Goal: Task Accomplishment & Management: Manage account settings

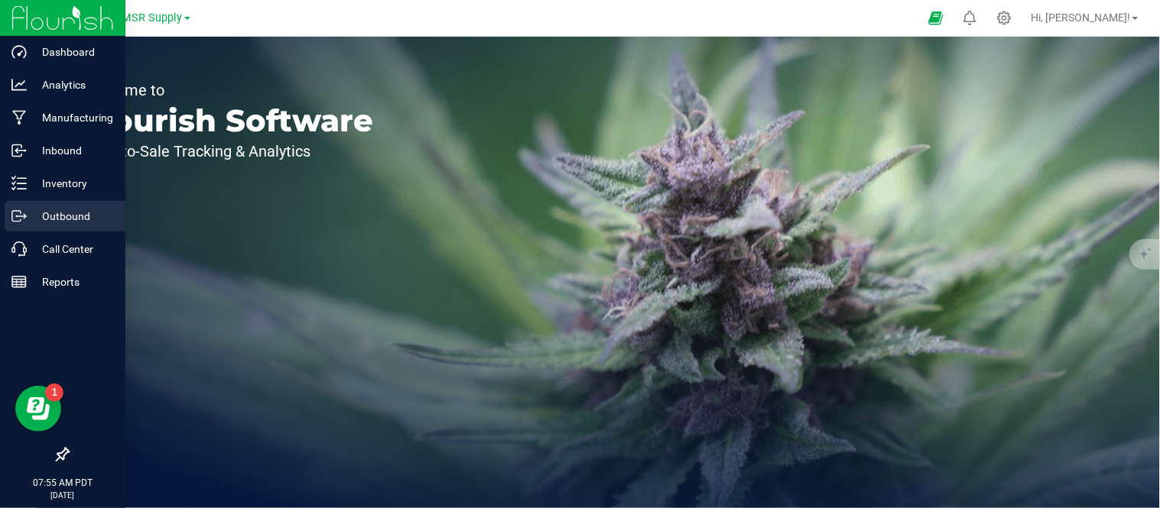
click at [78, 217] on p "Outbound" at bounding box center [73, 216] width 92 height 18
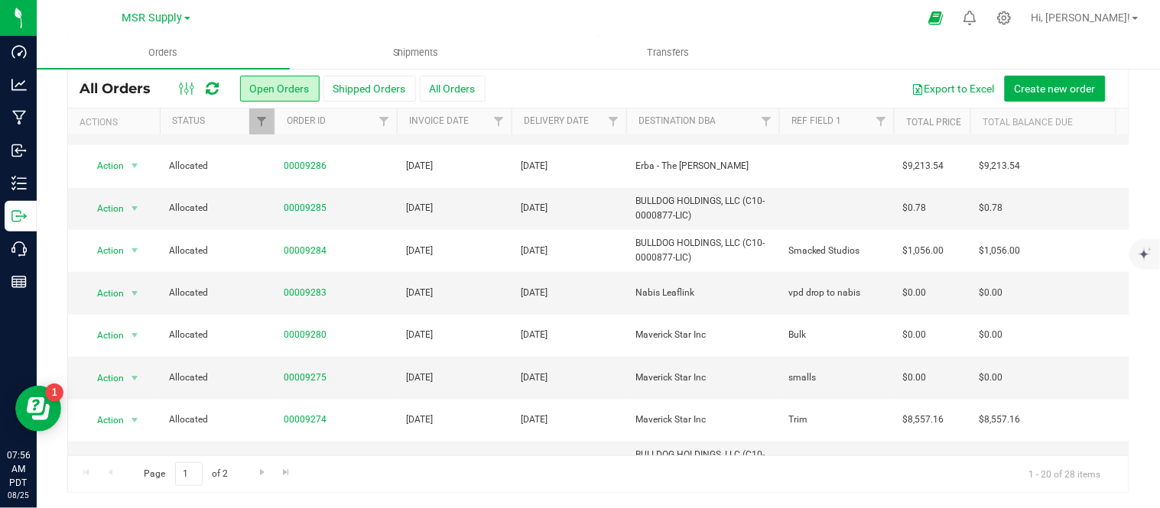
scroll to position [316, 0]
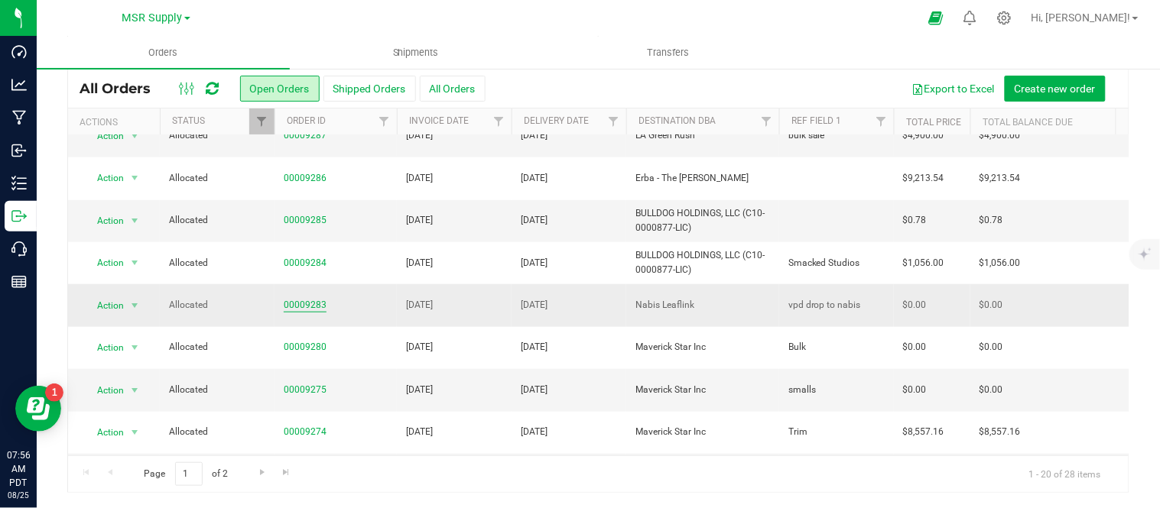
click at [308, 303] on link "00009283" at bounding box center [305, 305] width 43 height 15
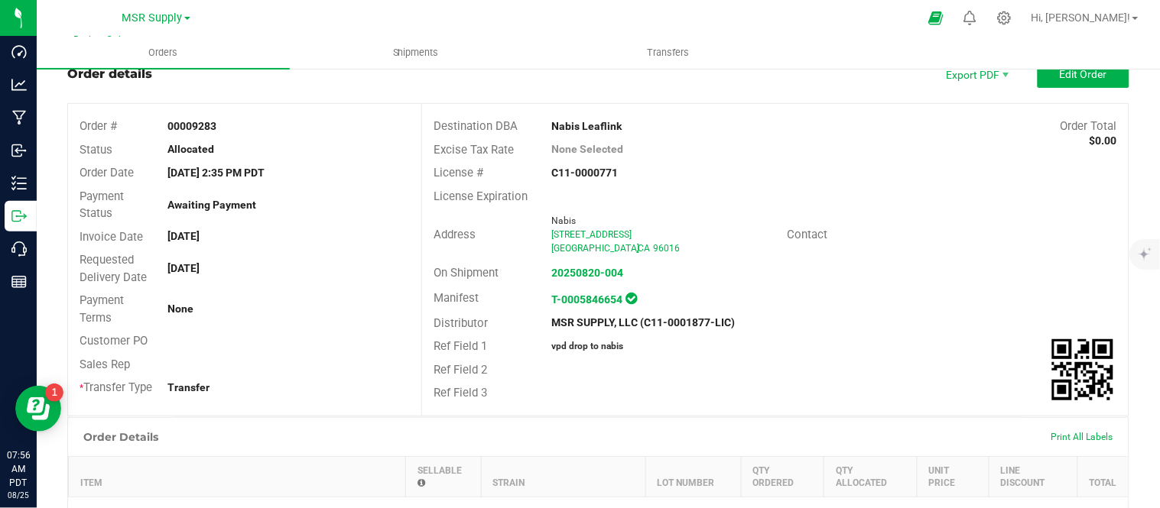
click at [492, 401] on div "Ref Field 3" at bounding box center [481, 393] width 118 height 18
click at [589, 277] on link "20250820-004" at bounding box center [587, 273] width 72 height 12
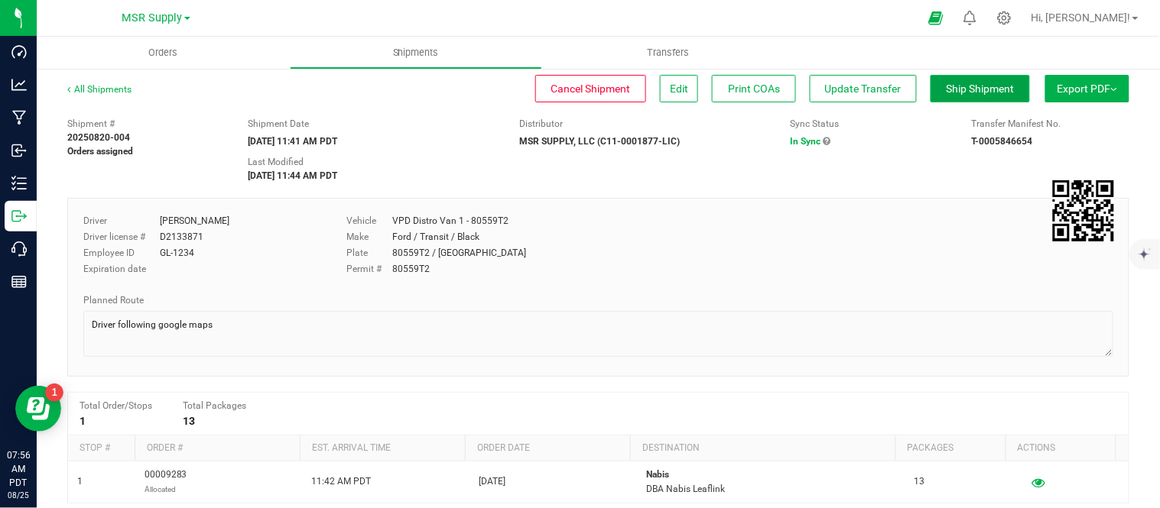
click at [965, 87] on span "Ship Shipment" at bounding box center [980, 89] width 68 height 12
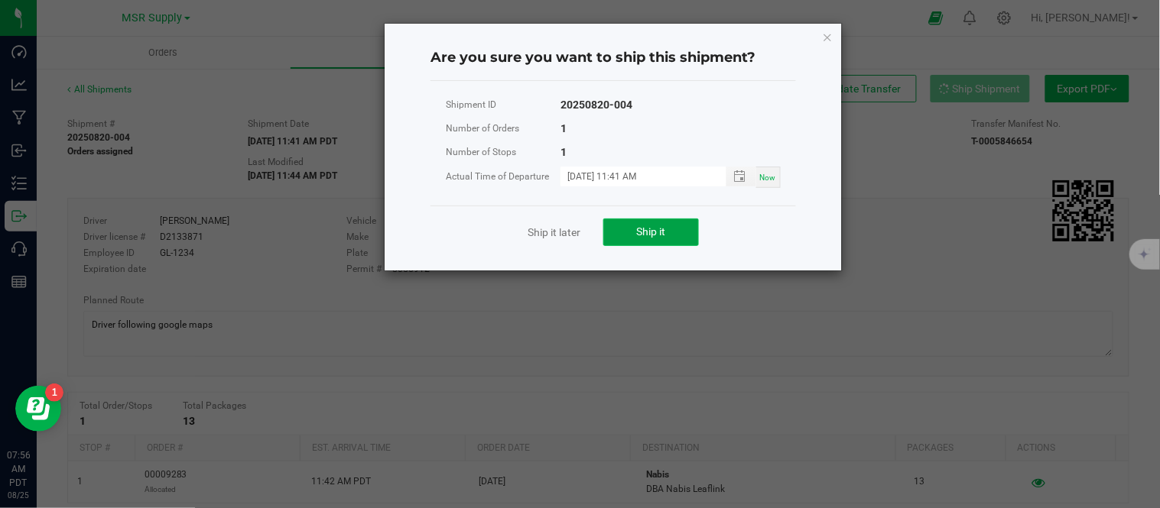
click at [637, 233] on span "Ship it" at bounding box center [651, 231] width 29 height 12
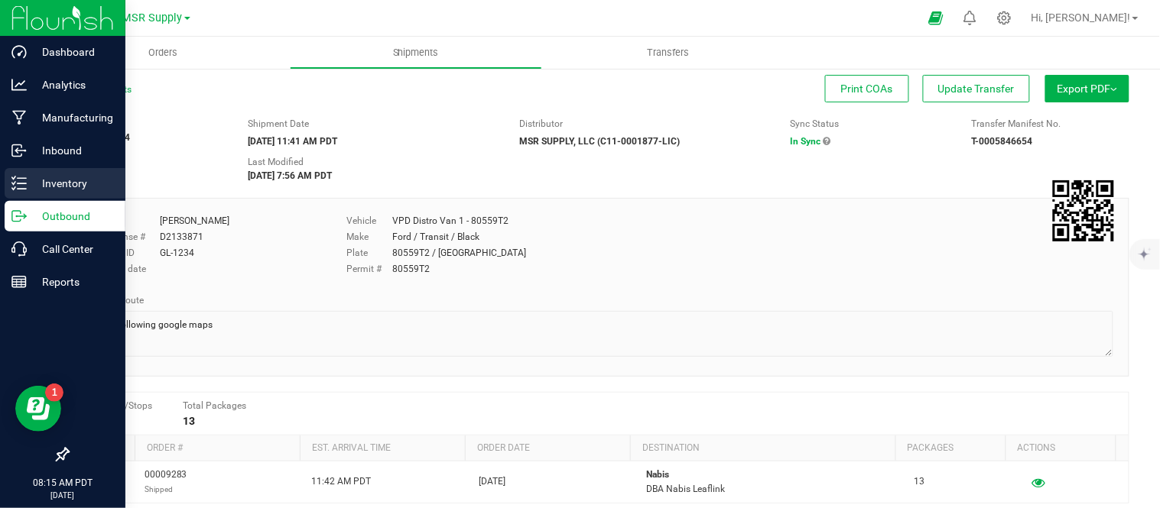
click at [57, 185] on p "Inventory" at bounding box center [73, 183] width 92 height 18
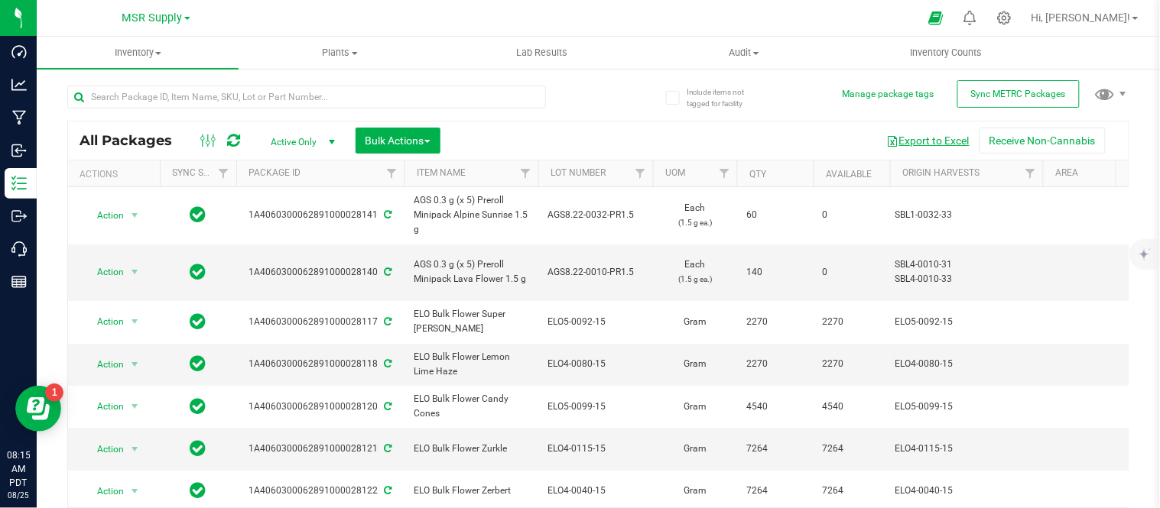
click at [887, 141] on span "button" at bounding box center [893, 141] width 12 height 12
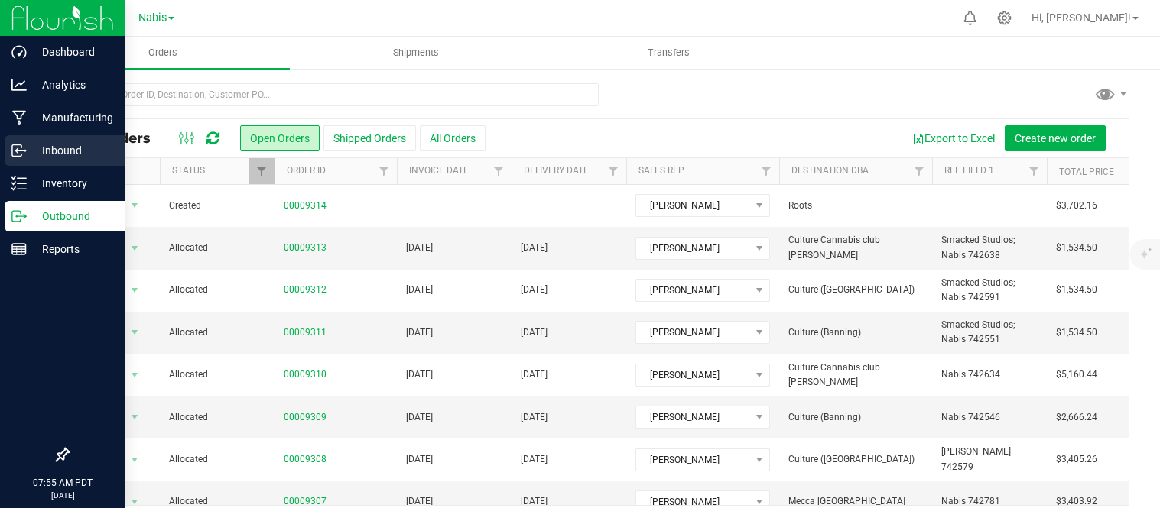
drag, startPoint x: 0, startPoint y: 0, endPoint x: 27, endPoint y: 141, distance: 143.9
click at [27, 141] on p "Inbound" at bounding box center [73, 150] width 92 height 18
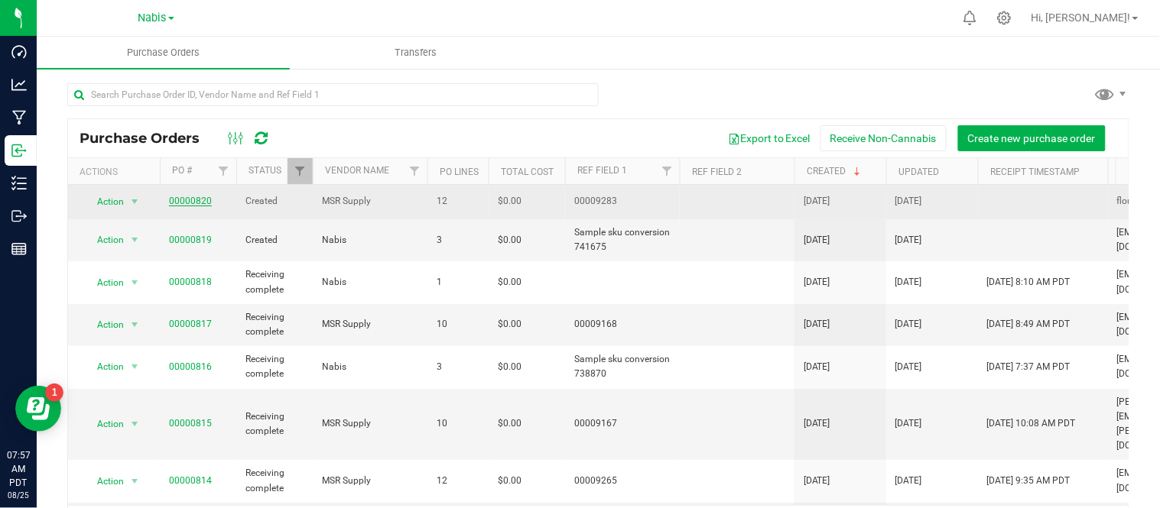
click at [190, 196] on link "00000820" at bounding box center [190, 201] width 43 height 11
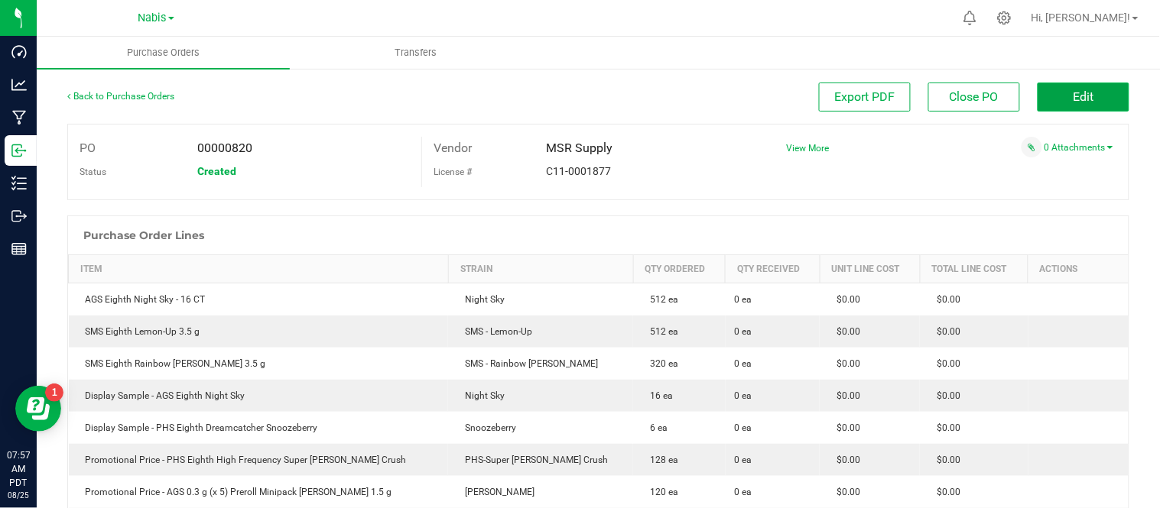
click at [1047, 94] on button "Edit" at bounding box center [1083, 97] width 92 height 29
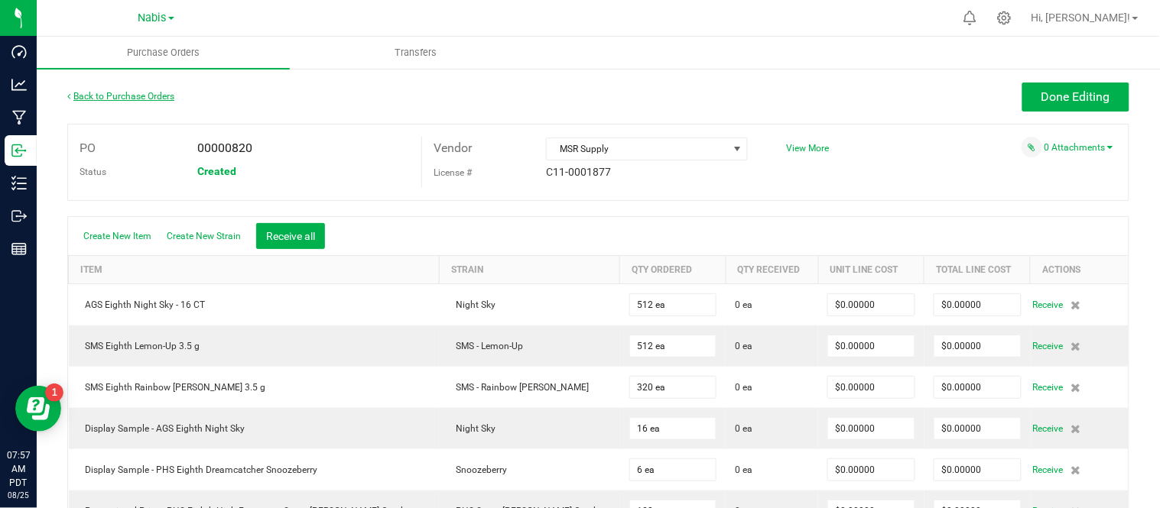
click at [131, 91] on link "Back to Purchase Orders" at bounding box center [120, 96] width 107 height 11
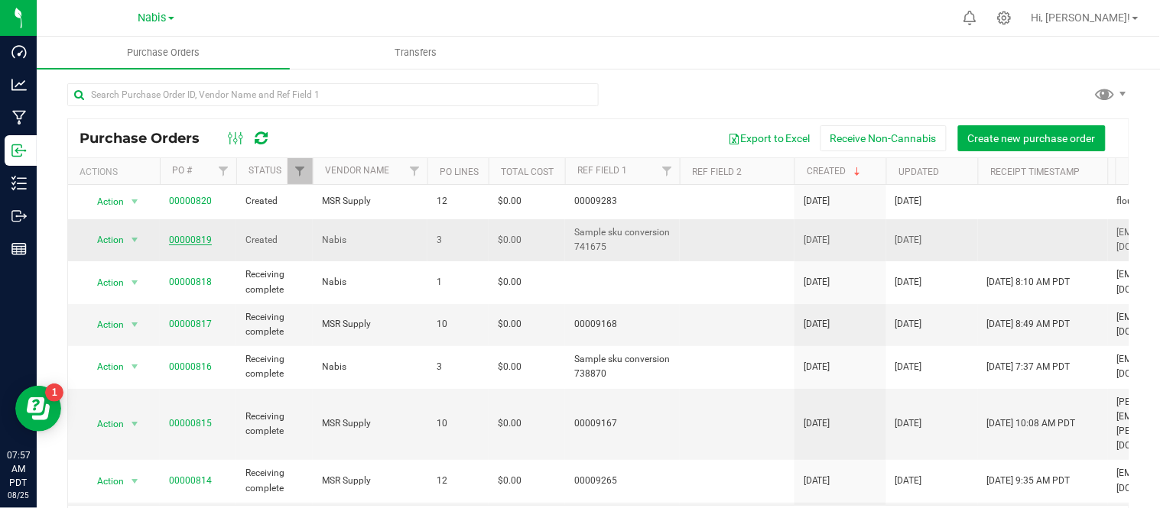
click at [188, 245] on link "00000819" at bounding box center [190, 240] width 43 height 11
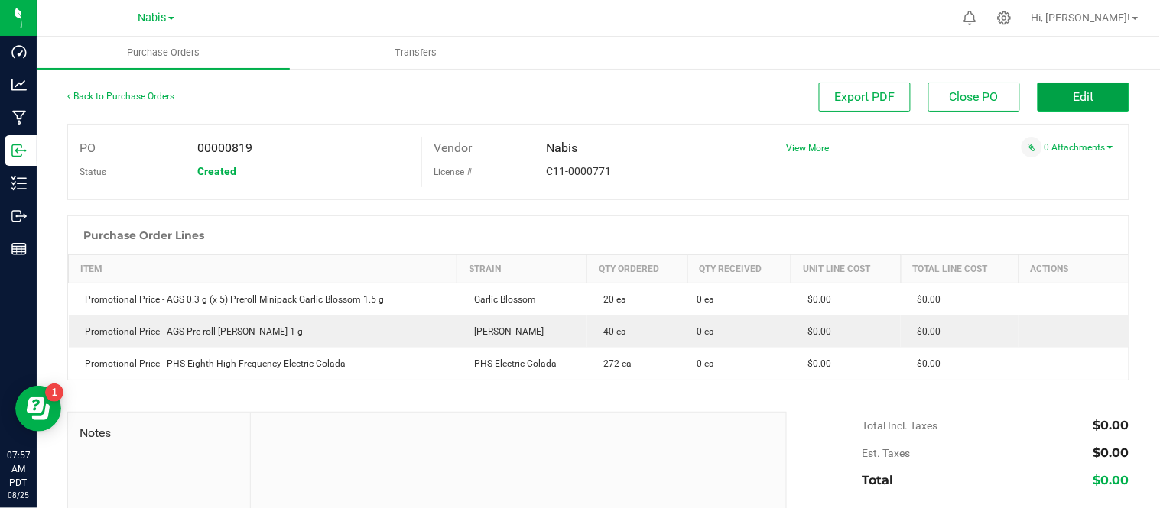
click at [1085, 96] on button "Edit" at bounding box center [1083, 97] width 92 height 29
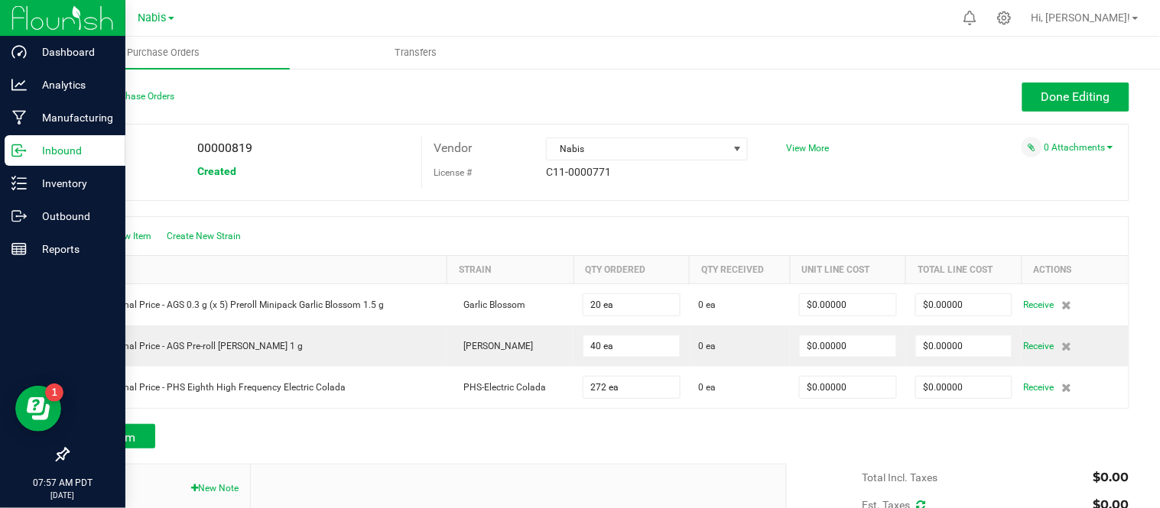
click at [44, 147] on p "Inbound" at bounding box center [73, 150] width 92 height 18
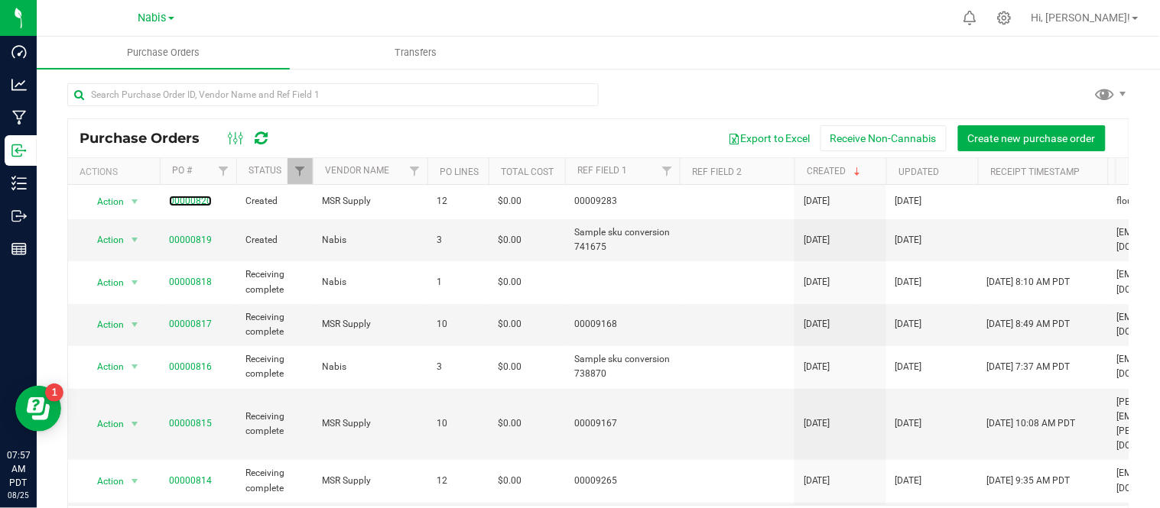
click at [194, 201] on link "00000820" at bounding box center [190, 201] width 43 height 11
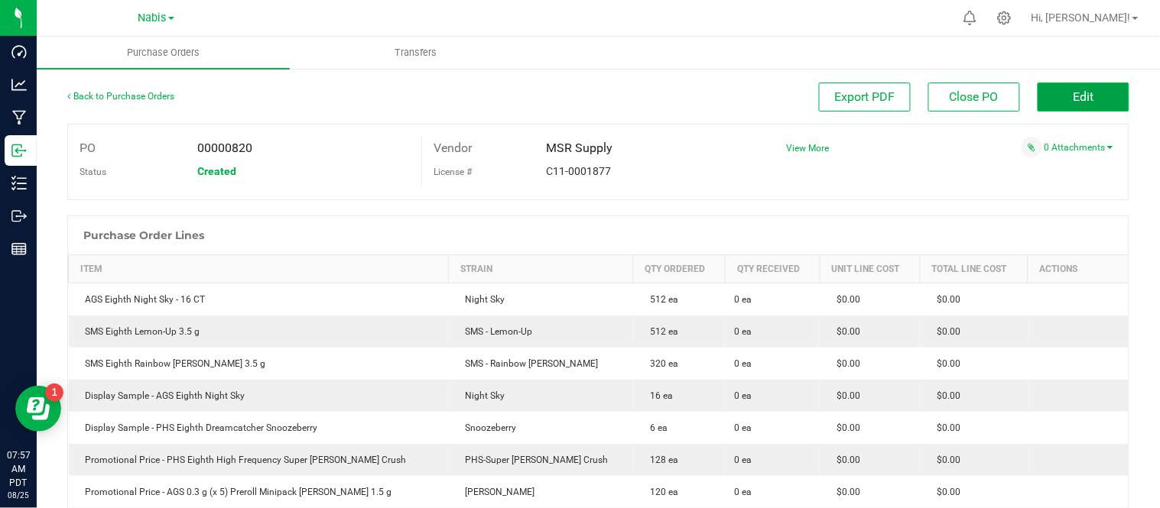
click at [1075, 95] on span "Edit" at bounding box center [1083, 96] width 21 height 15
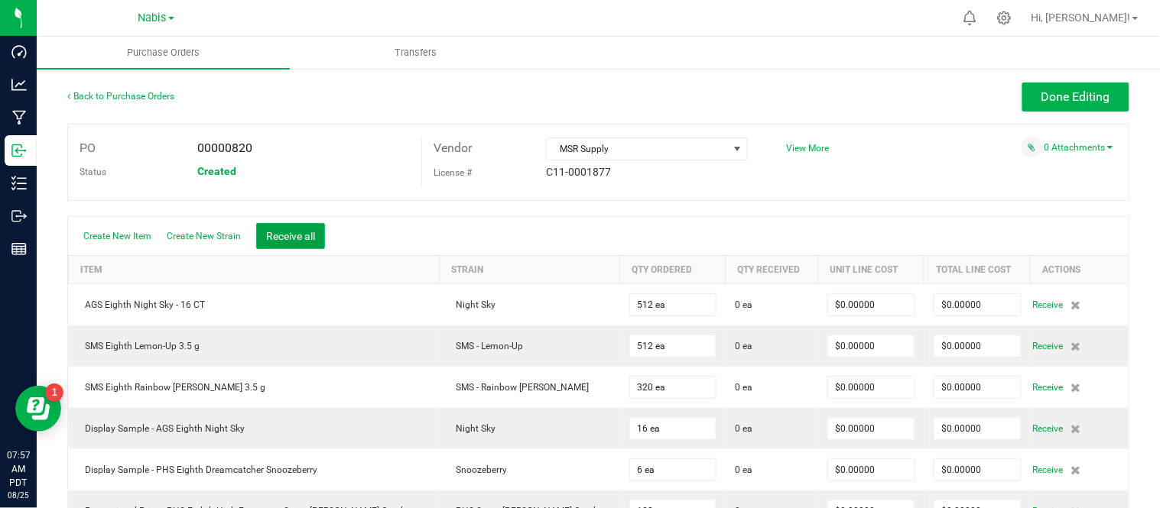
click at [300, 242] on button "Receive all" at bounding box center [290, 236] width 69 height 26
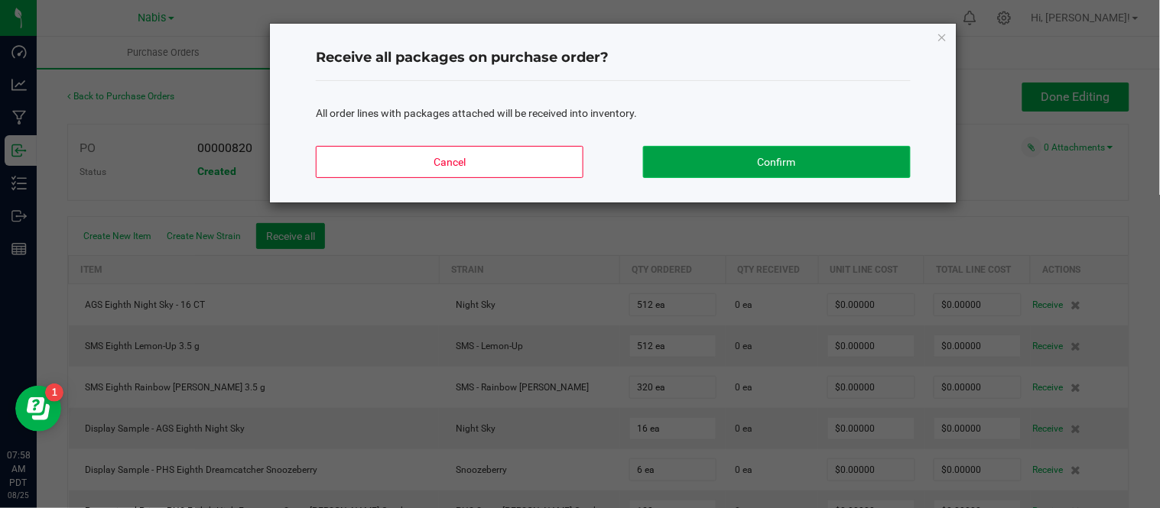
click at [715, 159] on button "Confirm" at bounding box center [777, 162] width 268 height 32
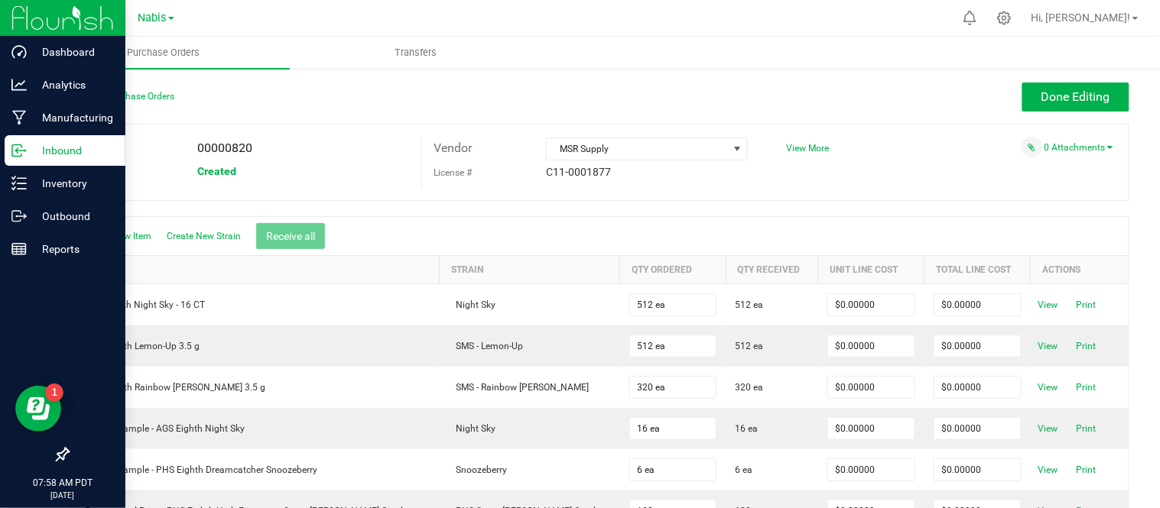
click at [63, 155] on p "Inbound" at bounding box center [73, 150] width 92 height 18
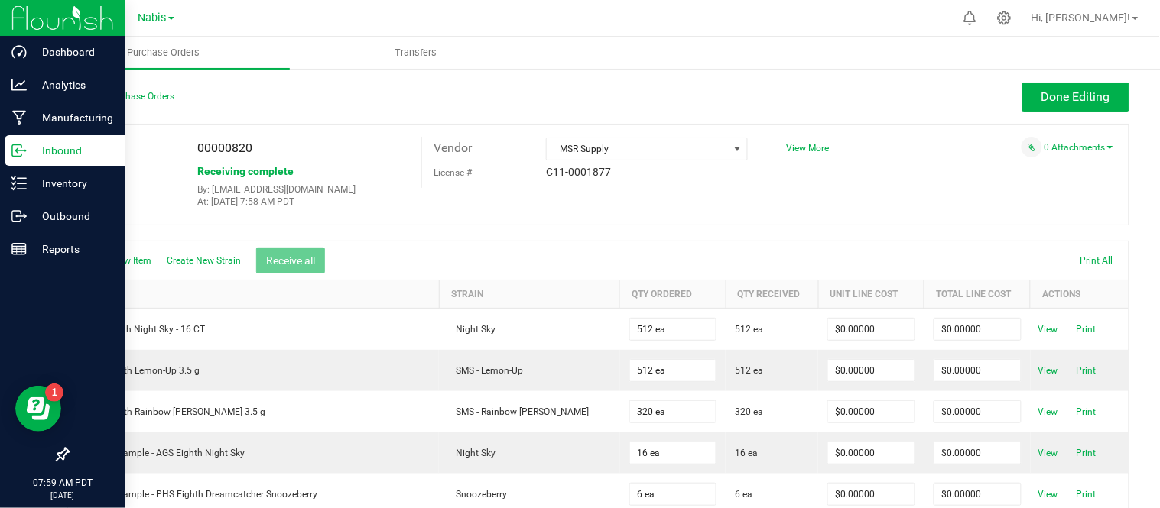
click at [47, 146] on p "Inbound" at bounding box center [73, 150] width 92 height 18
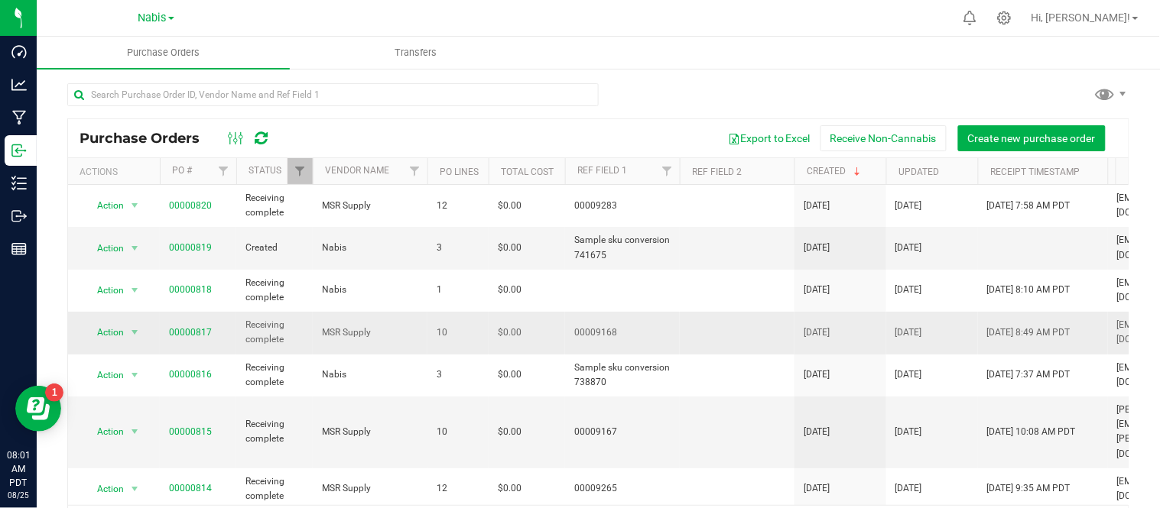
click at [210, 317] on td "00000817" at bounding box center [198, 333] width 76 height 42
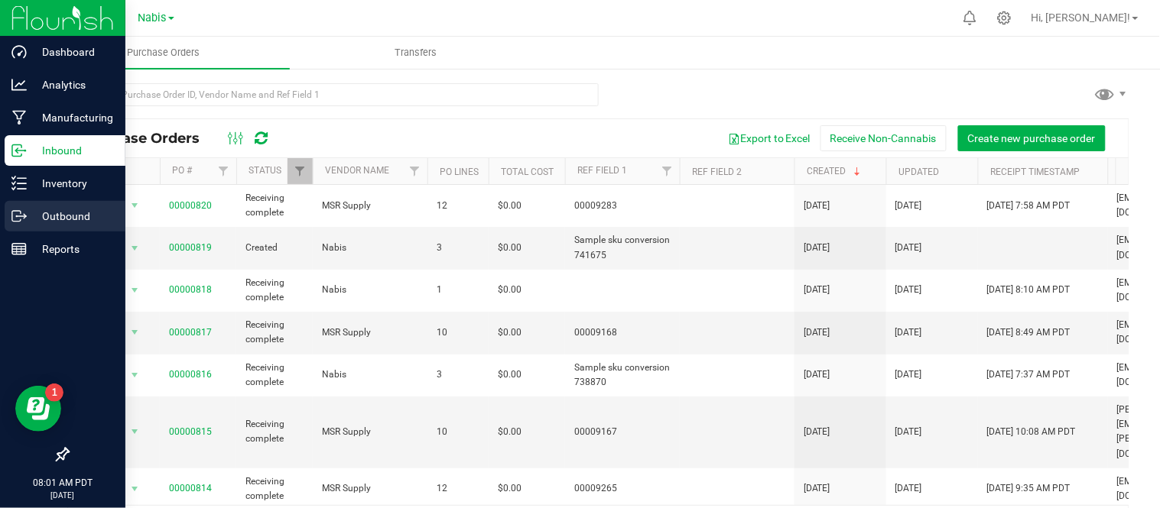
click at [9, 222] on div "Outbound" at bounding box center [65, 216] width 121 height 31
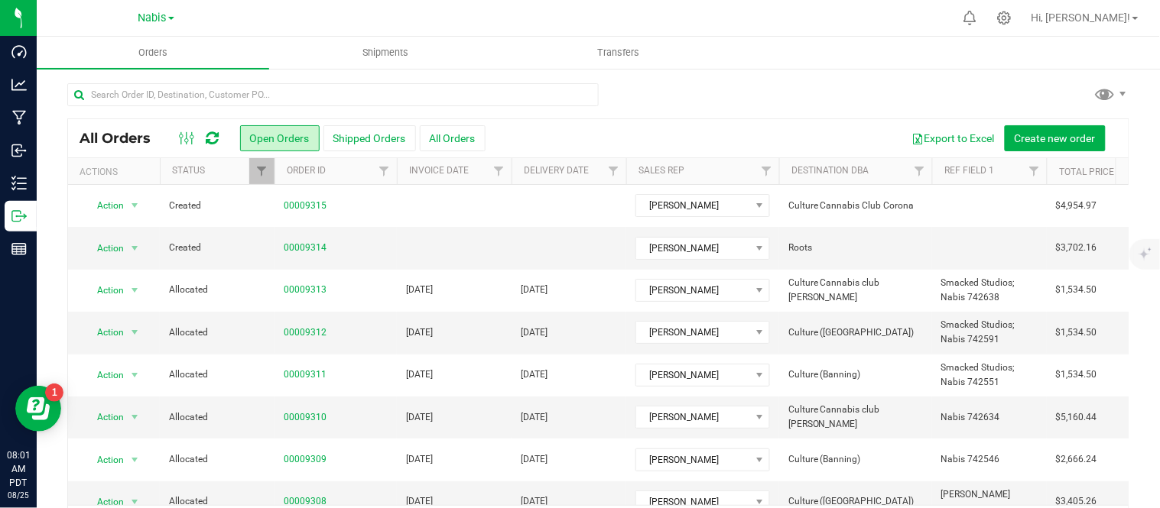
click at [699, 119] on div "All Orders Open Orders Shipped Orders All Orders Export to Excel Create new ord…" at bounding box center [598, 138] width 1060 height 38
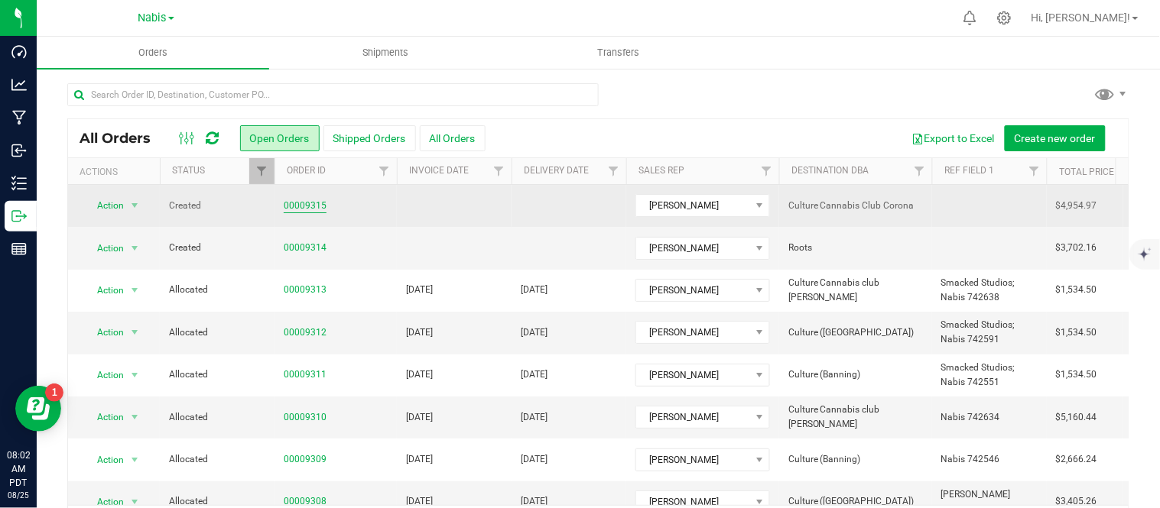
click at [304, 208] on link "00009315" at bounding box center [305, 206] width 43 height 15
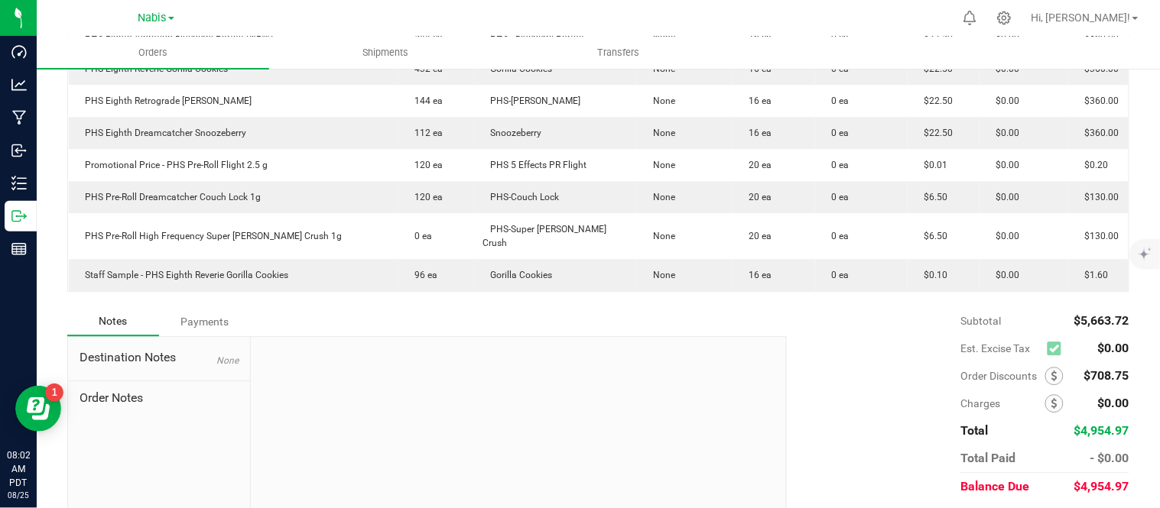
scroll to position [897, 0]
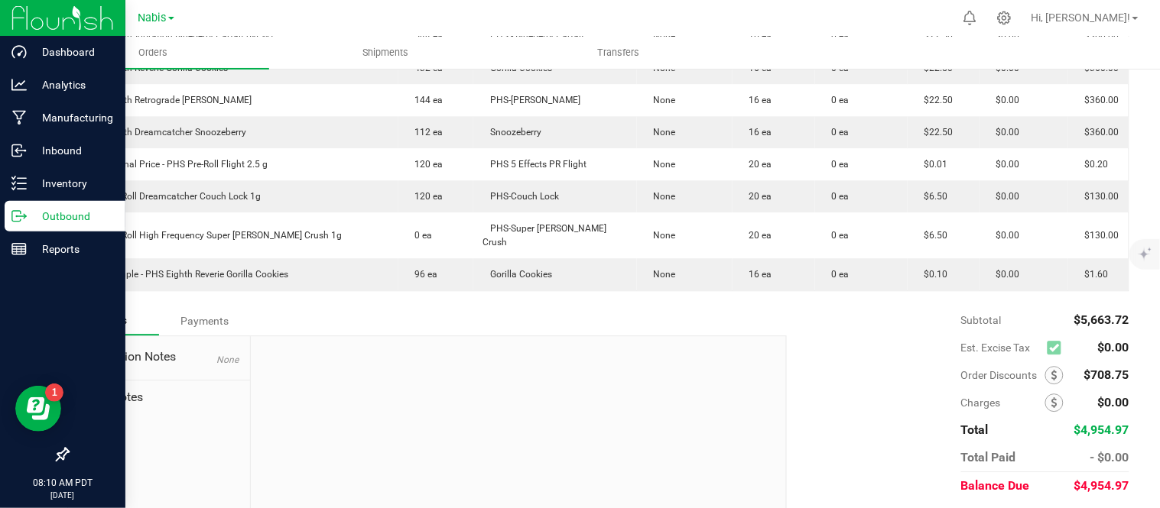
click at [18, 222] on icon at bounding box center [16, 216] width 8 height 11
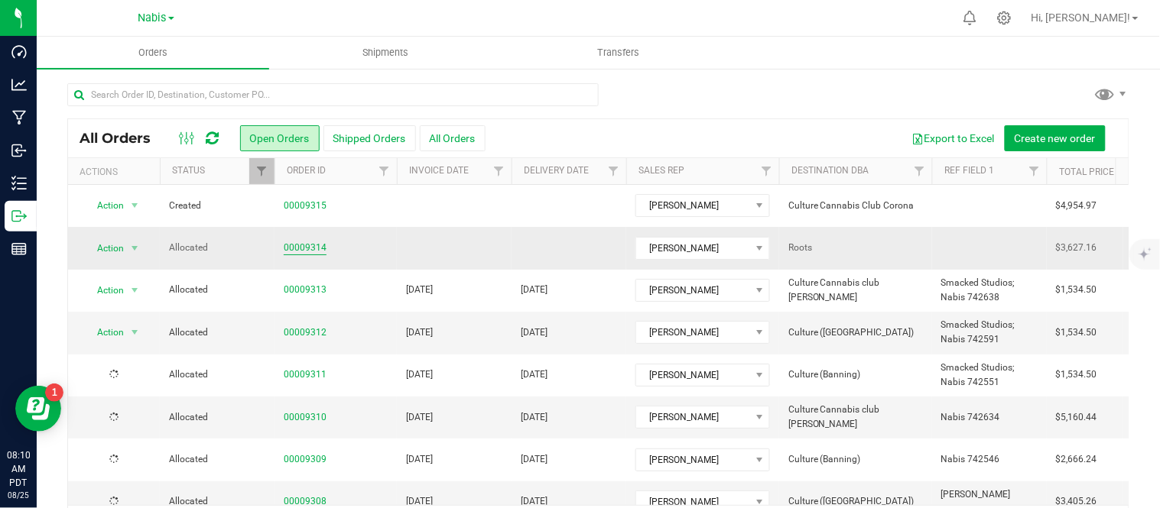
click at [307, 242] on link "00009314" at bounding box center [305, 248] width 43 height 15
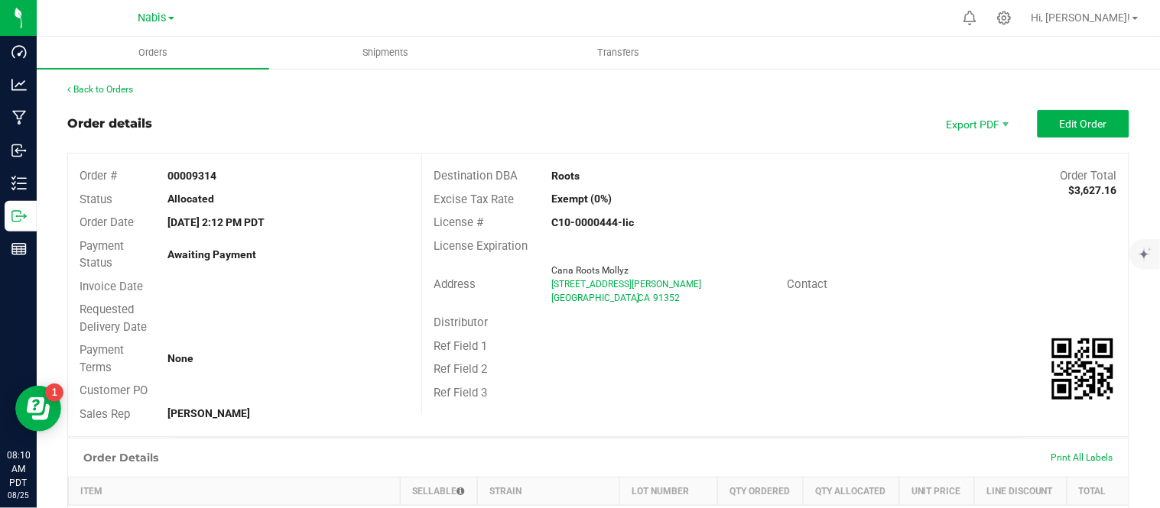
drag, startPoint x: 528, startPoint y: 256, endPoint x: 660, endPoint y: 298, distance: 138.0
click at [660, 298] on div "Destination DBA Roots Order Total $3,627.16 Excise Tax Rate Exempt (0%) License…" at bounding box center [774, 284] width 707 height 261
click at [660, 298] on div "SUN VALLEY , CA 91352" at bounding box center [663, 298] width 224 height 14
drag, startPoint x: 538, startPoint y: 264, endPoint x: 661, endPoint y: 299, distance: 128.0
click at [661, 299] on div "Cana Roots Mollyz 11045 SHERMAN WAY SUN VALLEY , CA 91352" at bounding box center [664, 284] width 243 height 41
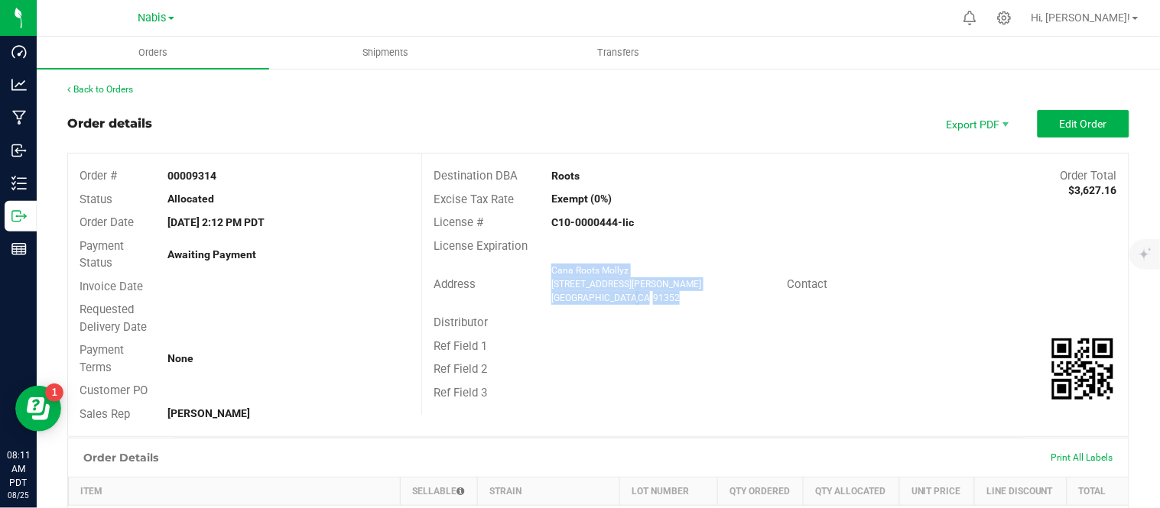
click at [1027, 307] on div "Address Cana Roots Mollyz 11045 SHERMAN WAY SUN VALLEY , CA 91352 Contact" at bounding box center [775, 285] width 706 height 54
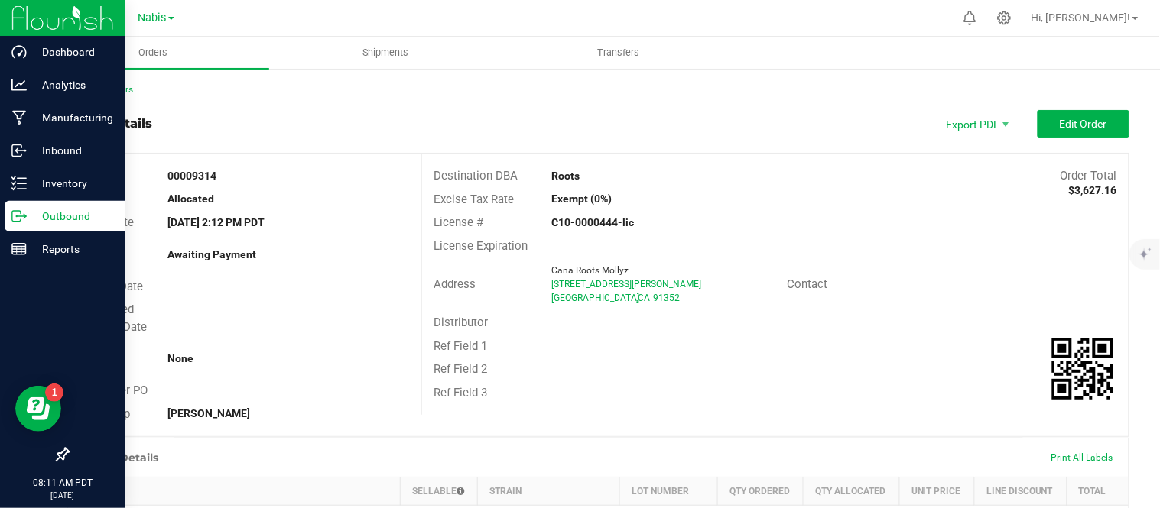
click at [60, 219] on p "Outbound" at bounding box center [73, 216] width 92 height 18
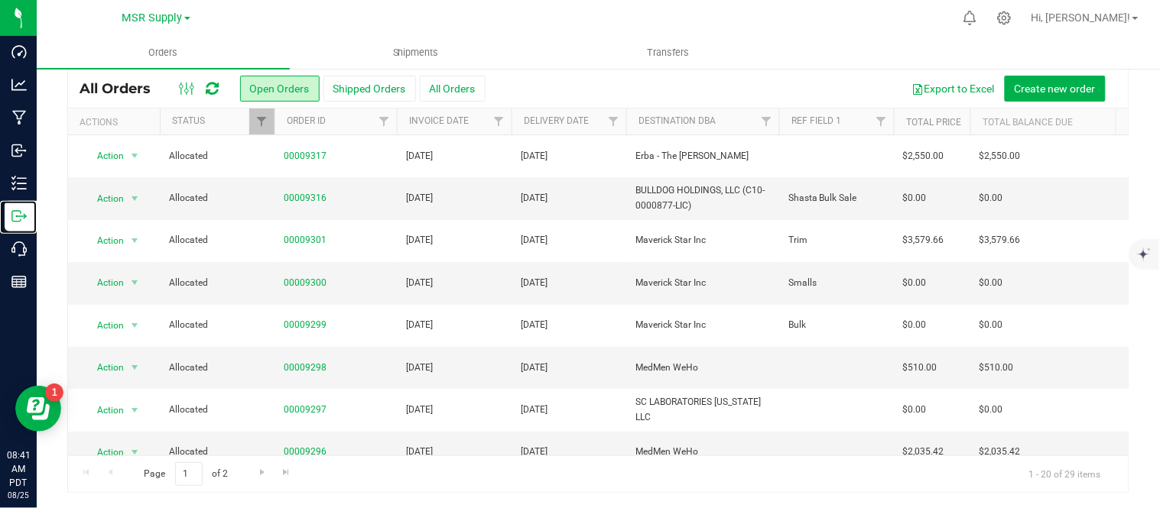
scroll to position [539, 0]
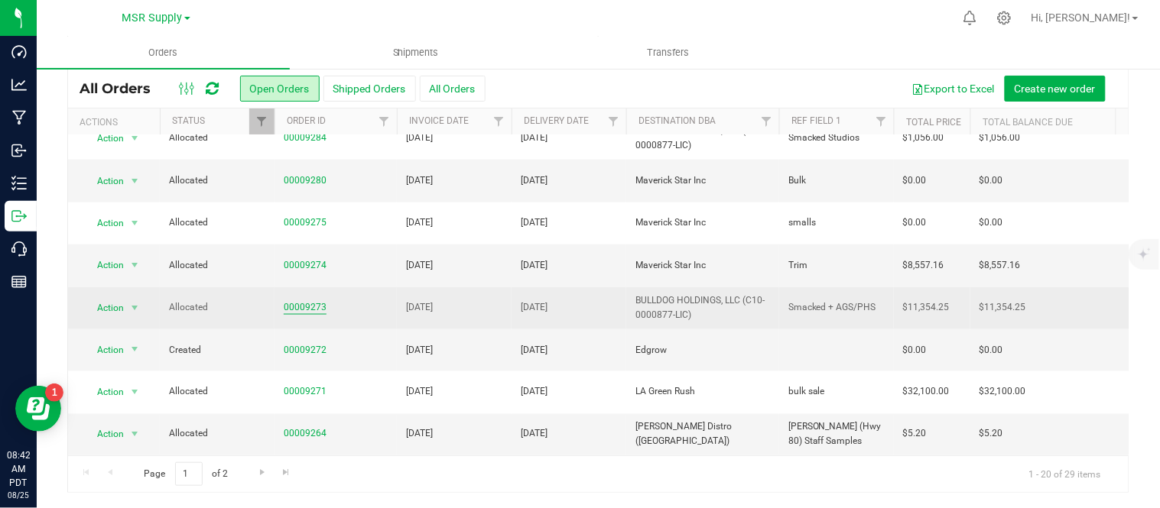
click at [294, 300] on link "00009273" at bounding box center [305, 307] width 43 height 15
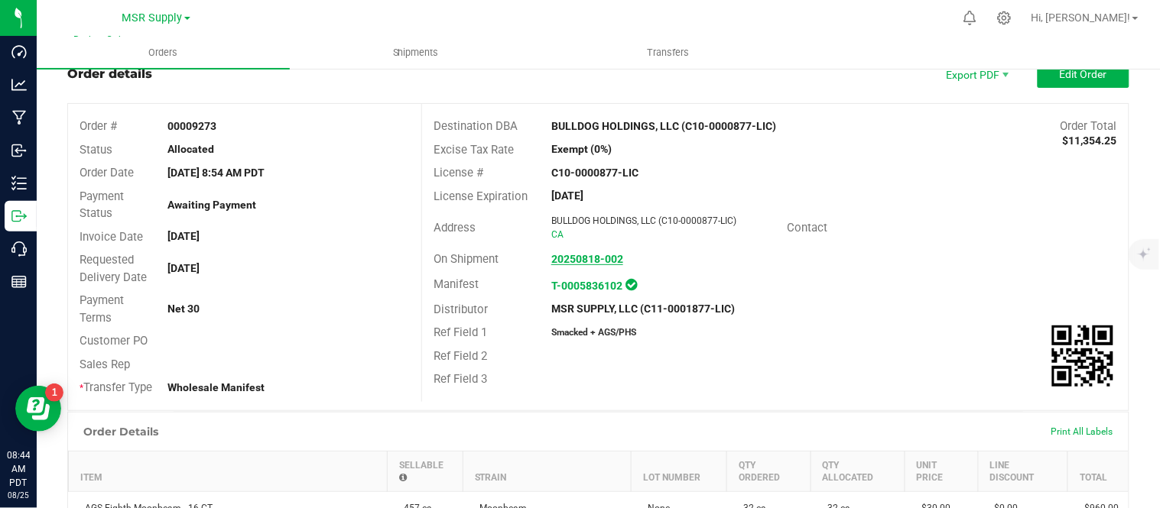
click at [608, 255] on strong "20250818-002" at bounding box center [587, 259] width 72 height 12
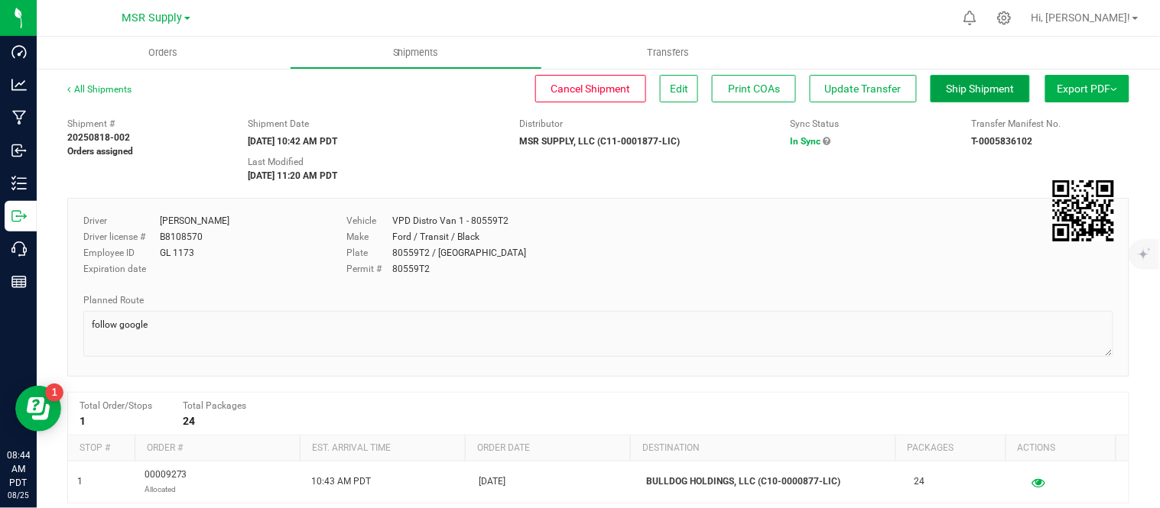
click at [973, 89] on span "Ship Shipment" at bounding box center [980, 89] width 68 height 12
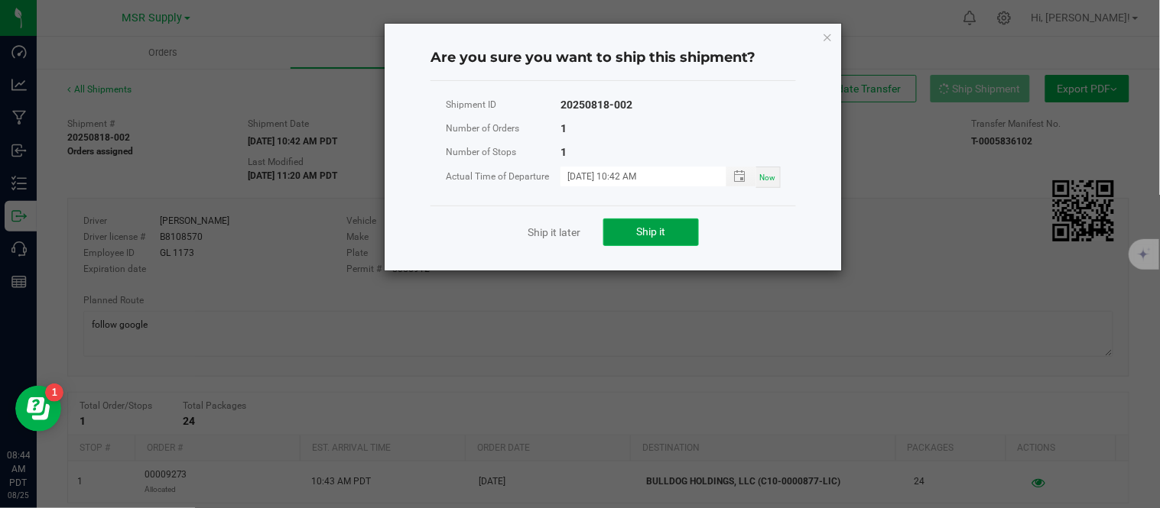
click at [621, 230] on button "Ship it" at bounding box center [651, 233] width 96 height 28
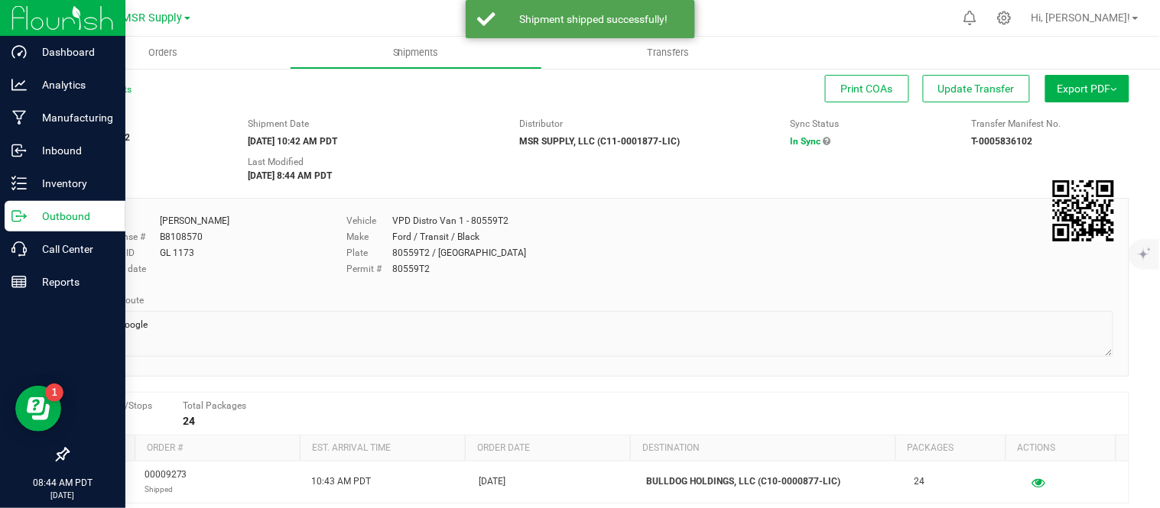
click at [46, 216] on p "Outbound" at bounding box center [73, 216] width 92 height 18
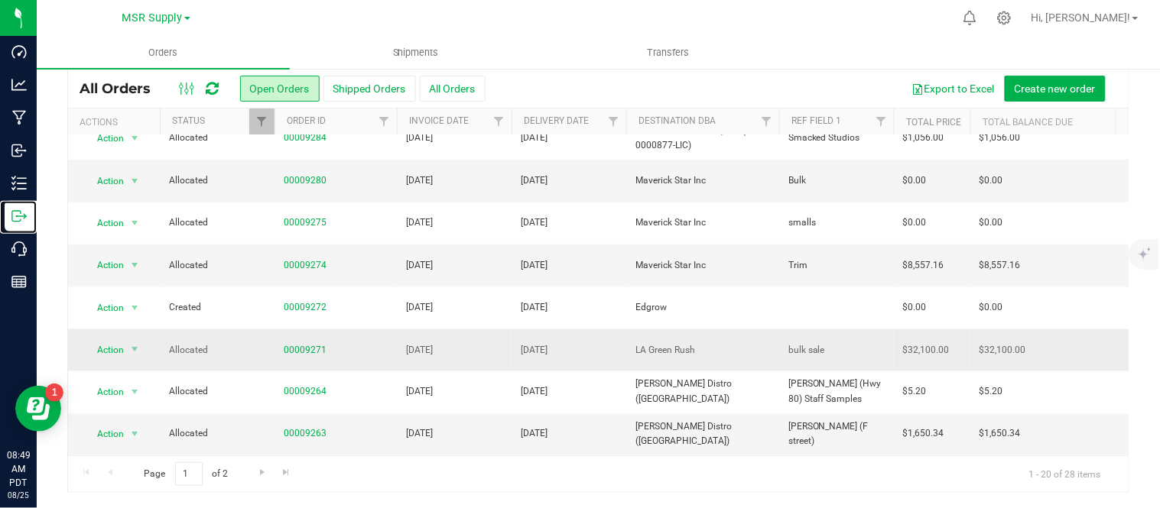
scroll to position [454, 0]
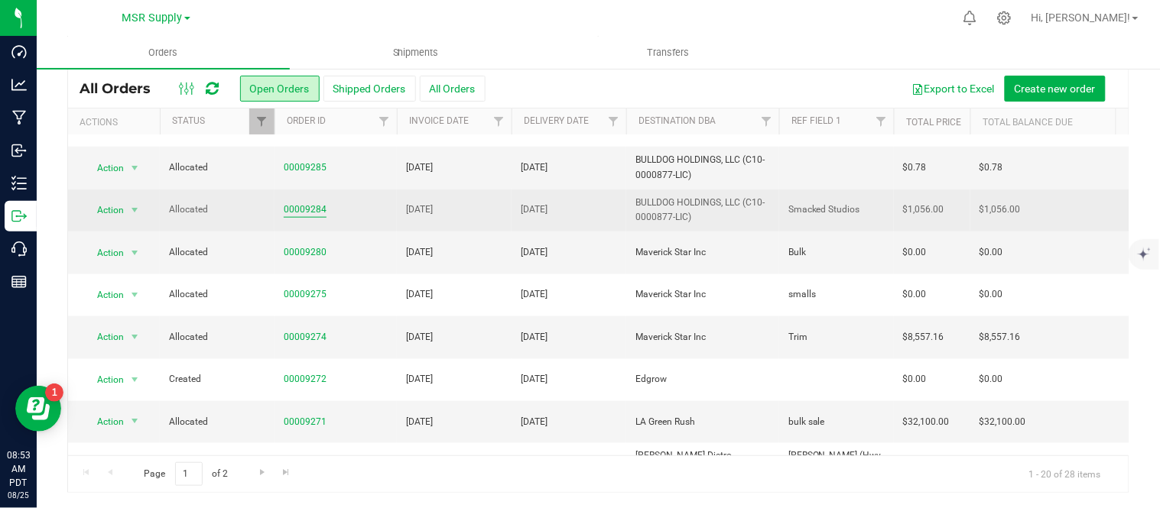
click at [291, 209] on link "00009284" at bounding box center [305, 210] width 43 height 15
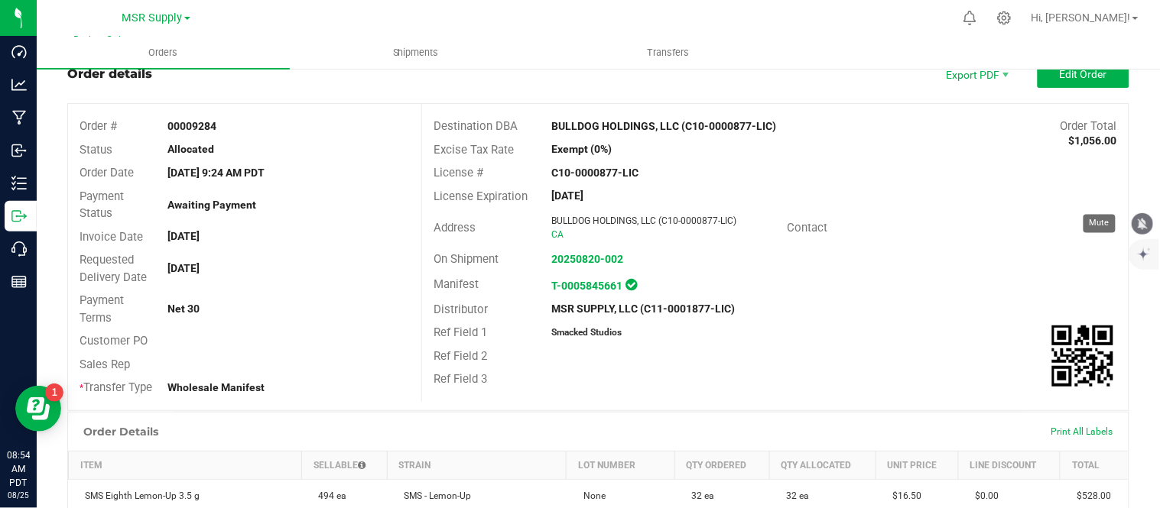
click at [1144, 220] on icon "mute" at bounding box center [1142, 223] width 10 height 11
click at [608, 255] on strong "20250820-002" at bounding box center [587, 259] width 72 height 12
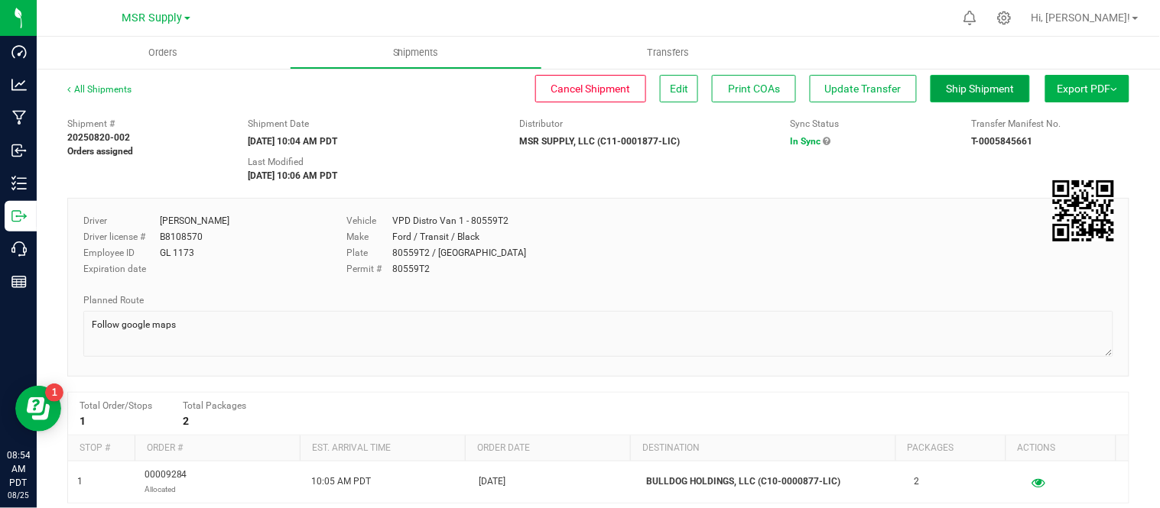
click at [958, 86] on span "Ship Shipment" at bounding box center [980, 89] width 68 height 12
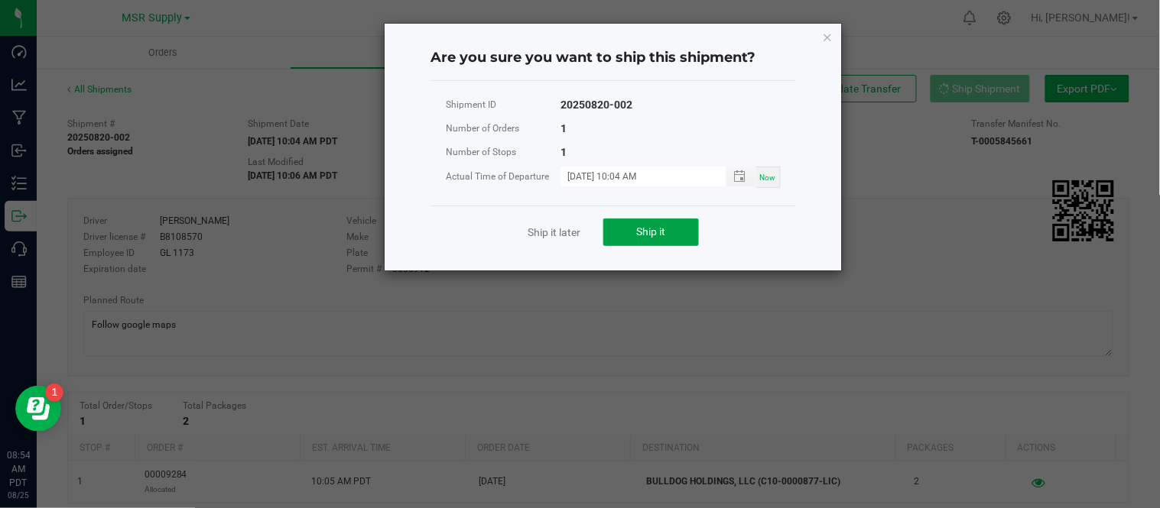
drag, startPoint x: 624, startPoint y: 226, endPoint x: 828, endPoint y: 127, distance: 227.0
click at [624, 226] on button "Ship it" at bounding box center [651, 233] width 96 height 28
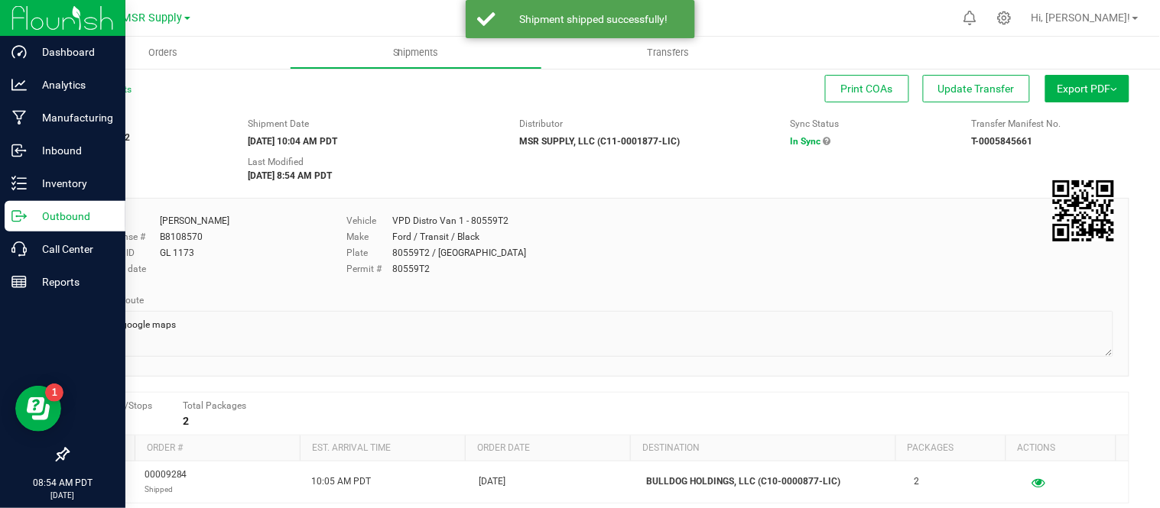
click at [46, 223] on p "Outbound" at bounding box center [73, 216] width 92 height 18
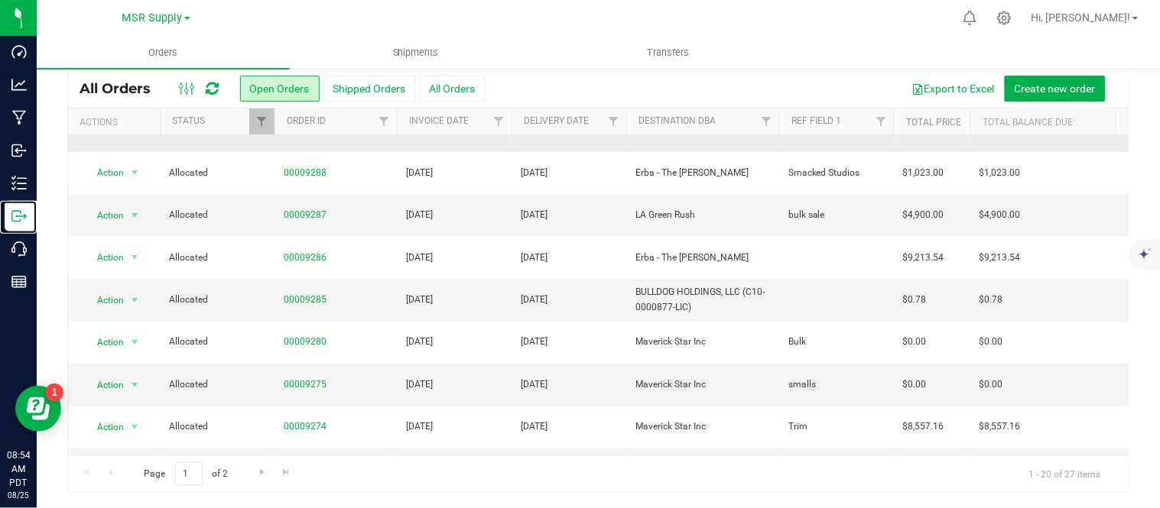
scroll to position [339, 0]
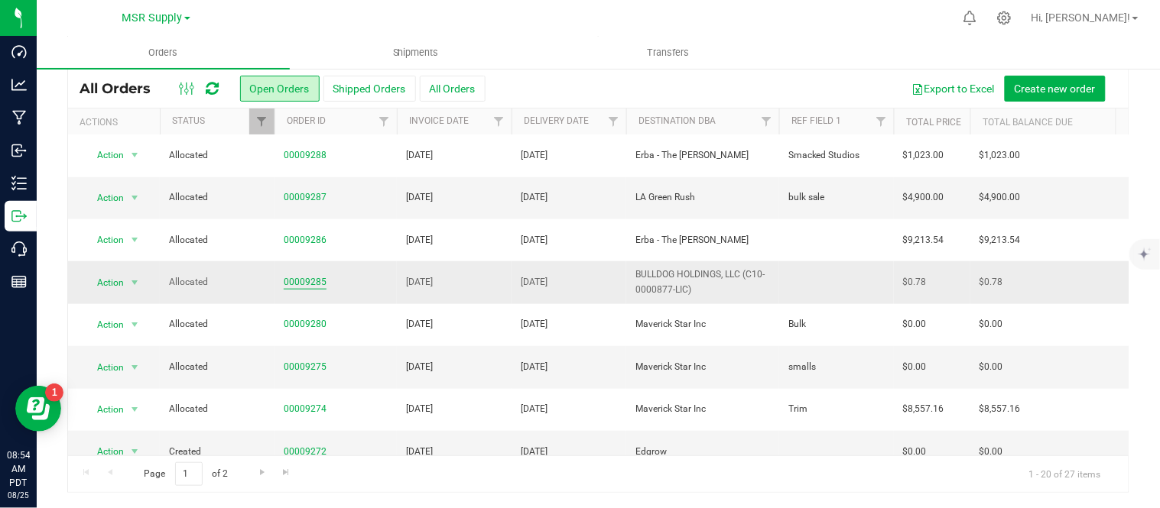
click at [313, 283] on link "00009285" at bounding box center [305, 282] width 43 height 15
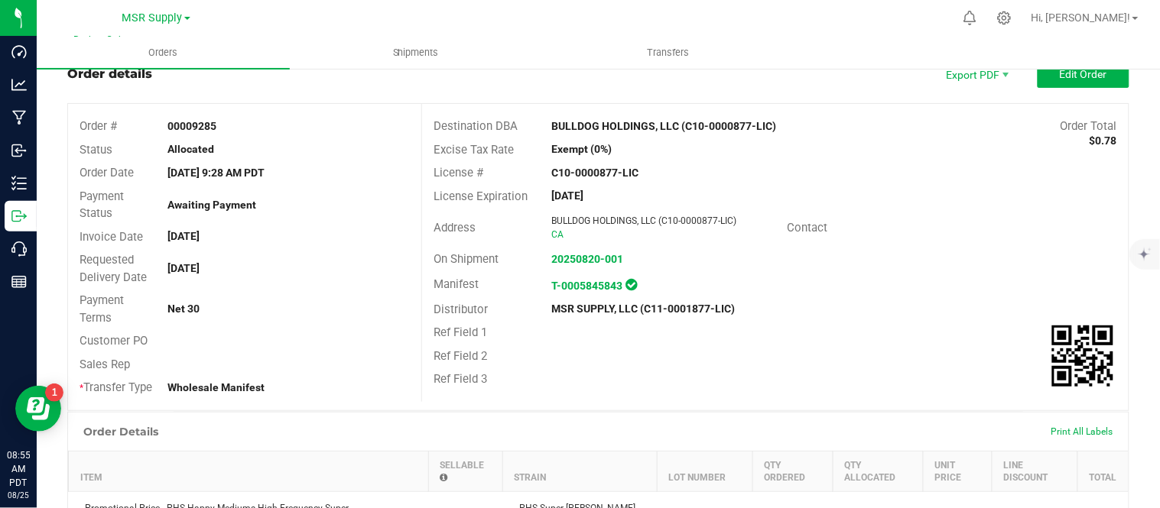
click at [576, 249] on div "On Shipment 20250820-001" at bounding box center [775, 260] width 706 height 24
drag, startPoint x: 601, startPoint y: 252, endPoint x: 662, endPoint y: 239, distance: 62.5
click at [600, 253] on strong "20250820-001" at bounding box center [587, 259] width 72 height 12
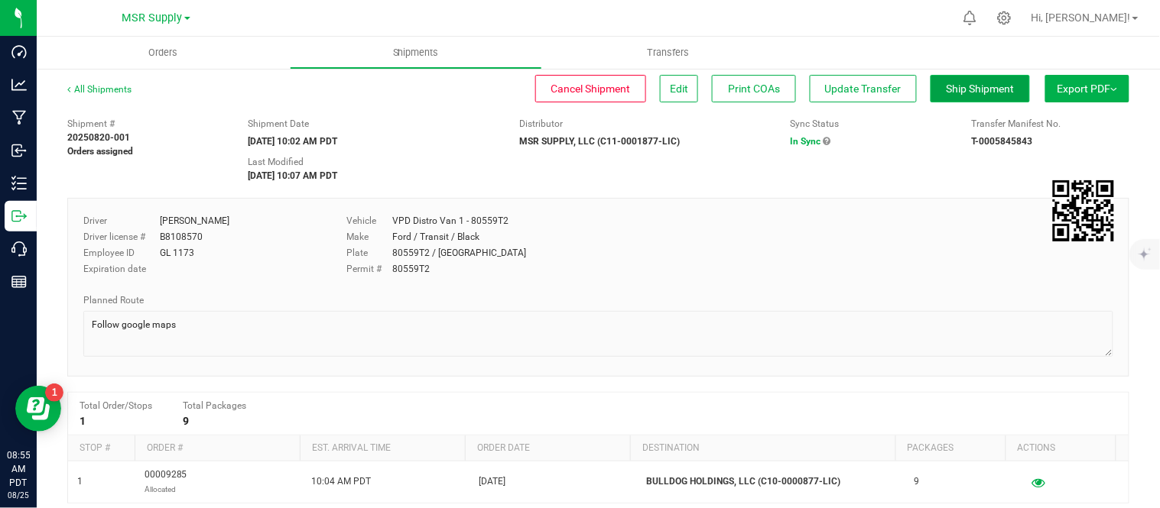
click at [953, 85] on span "Ship Shipment" at bounding box center [980, 89] width 68 height 12
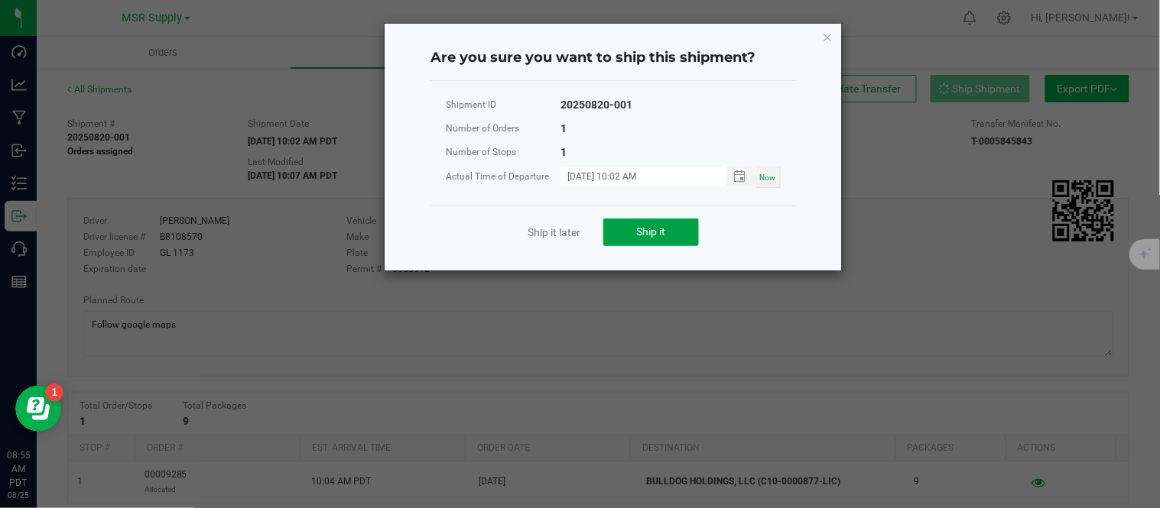
click at [650, 239] on button "Ship it" at bounding box center [651, 233] width 96 height 28
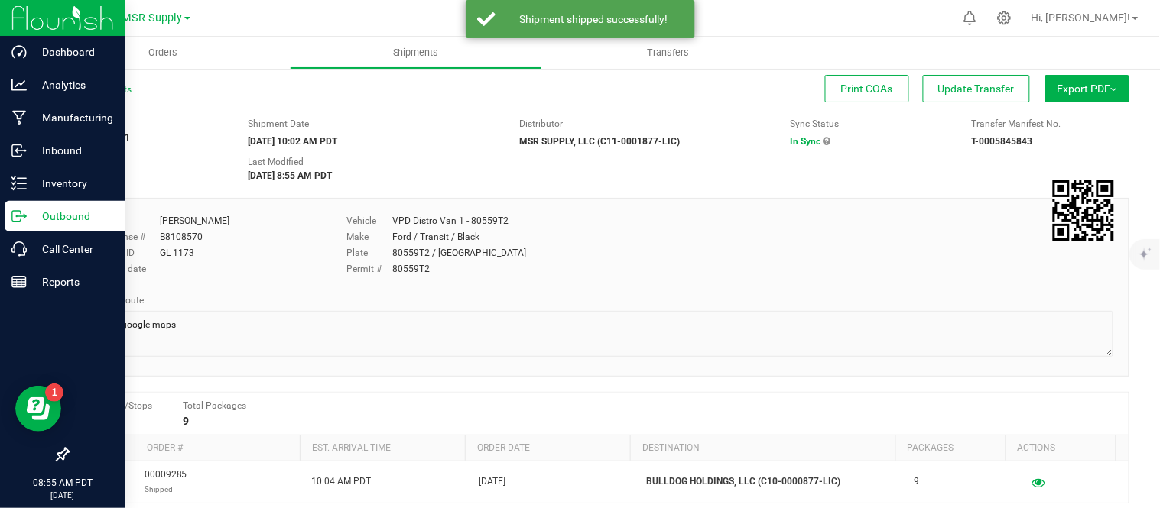
click at [20, 219] on icon at bounding box center [16, 216] width 8 height 11
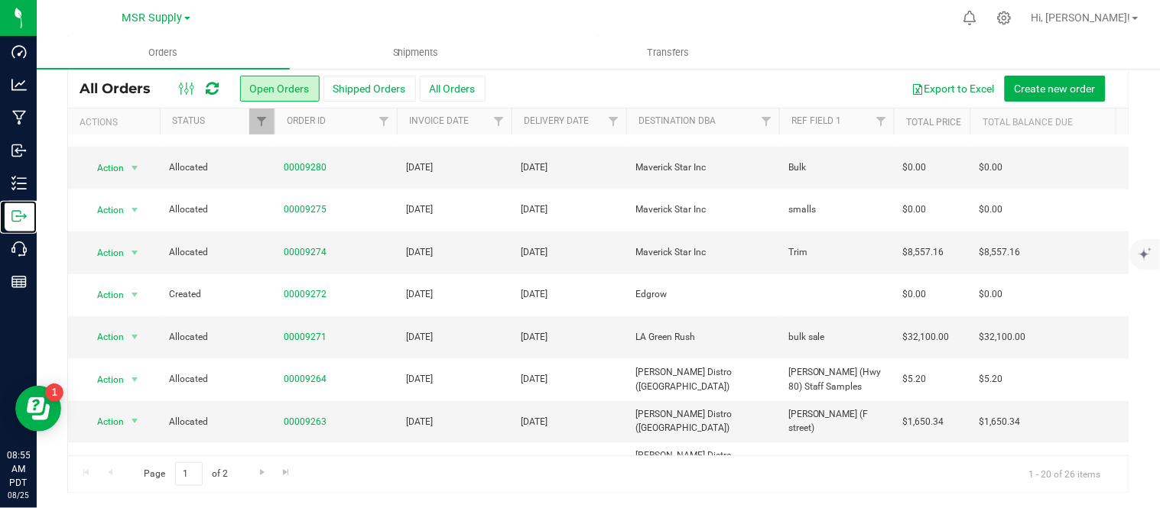
scroll to position [539, 0]
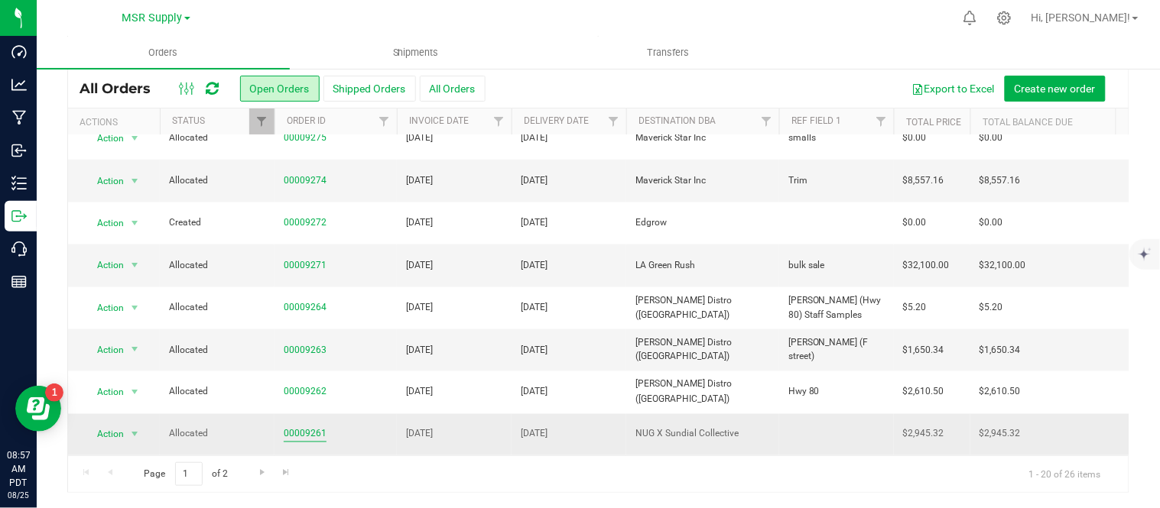
click at [294, 427] on link "00009261" at bounding box center [305, 434] width 43 height 15
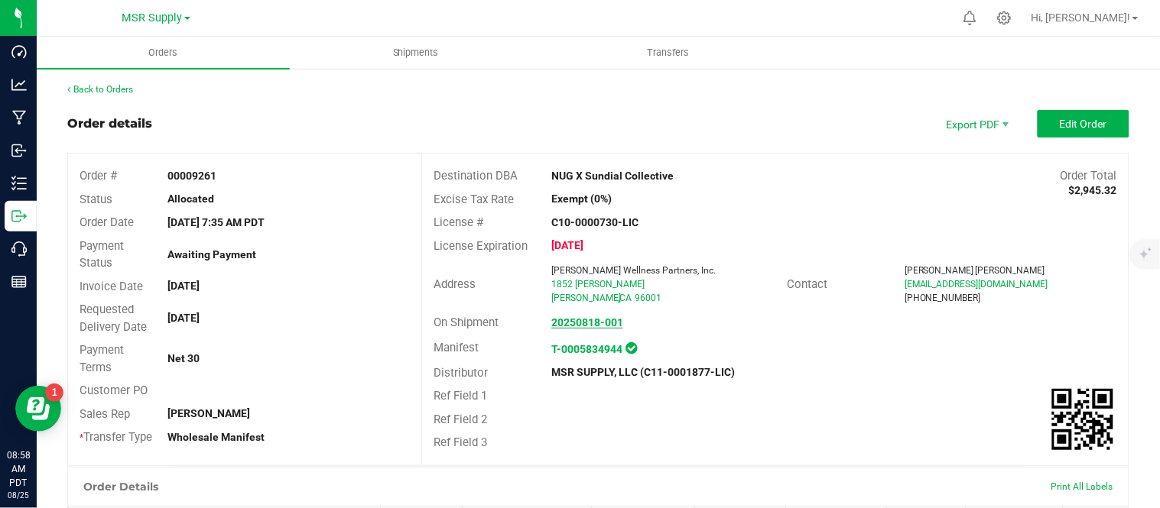
click at [589, 323] on strong "20250818-001" at bounding box center [587, 322] width 72 height 12
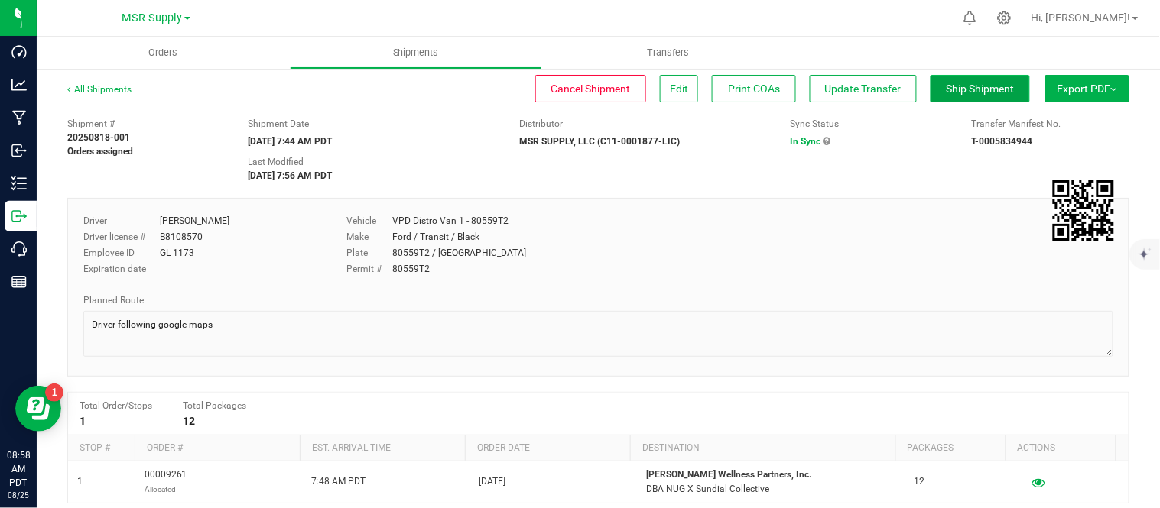
click at [958, 86] on span "Ship Shipment" at bounding box center [980, 89] width 68 height 12
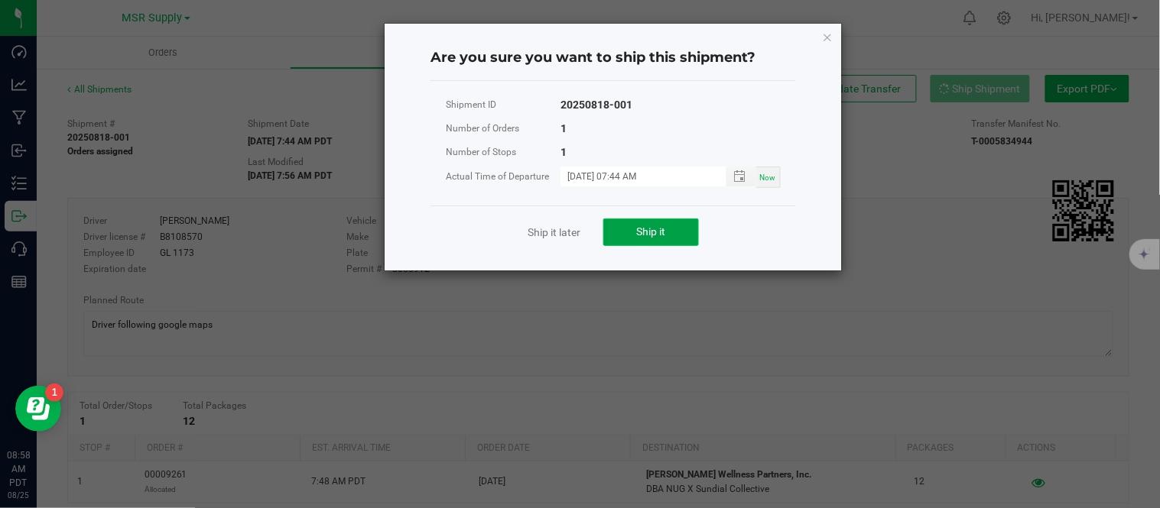
click at [644, 239] on button "Ship it" at bounding box center [651, 233] width 96 height 28
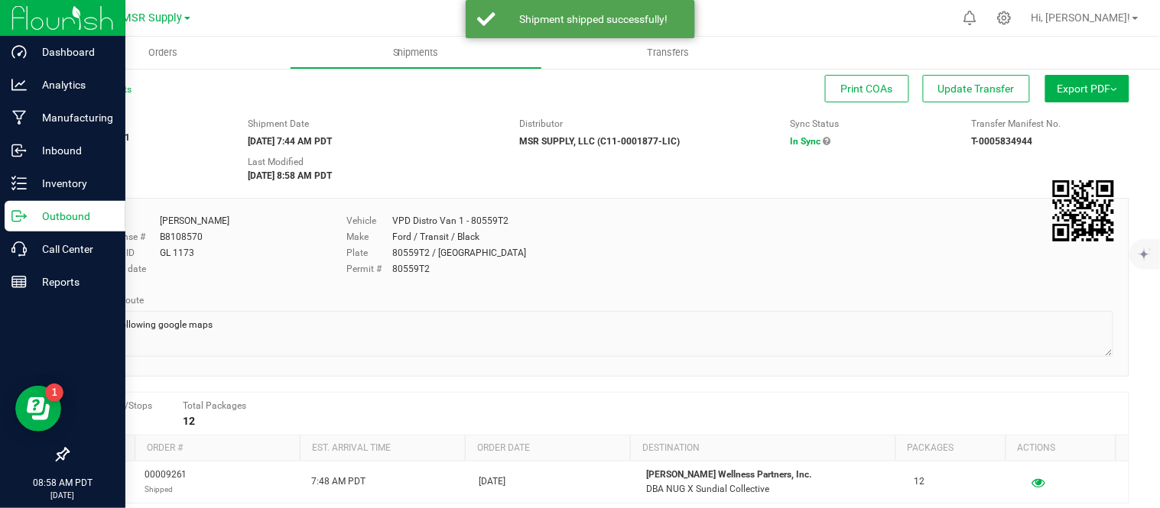
click at [18, 223] on icon at bounding box center [18, 216] width 15 height 15
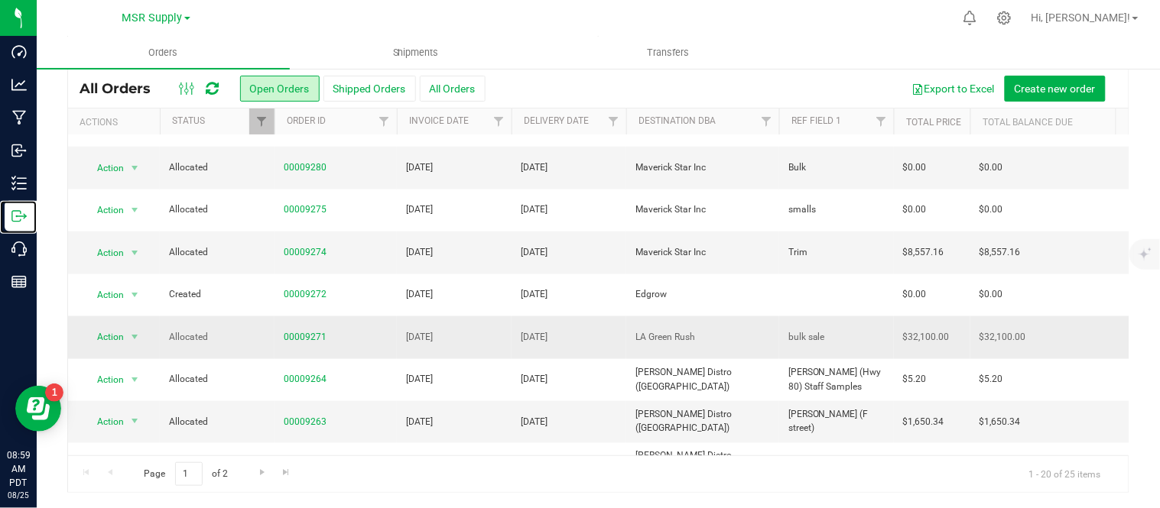
scroll to position [539, 0]
